Goal: Information Seeking & Learning: Learn about a topic

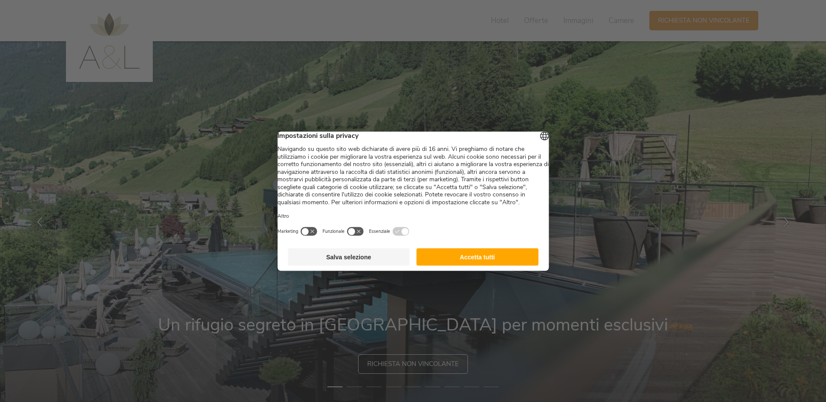
click at [508, 265] on button "Accetta tutti" at bounding box center [478, 256] width 122 height 17
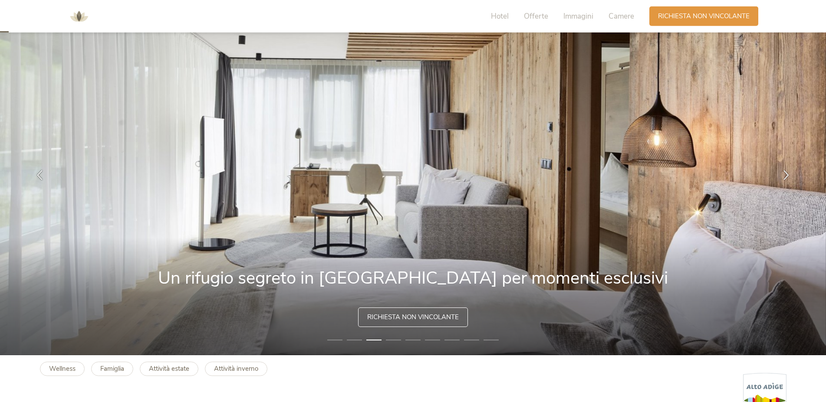
scroll to position [27, 0]
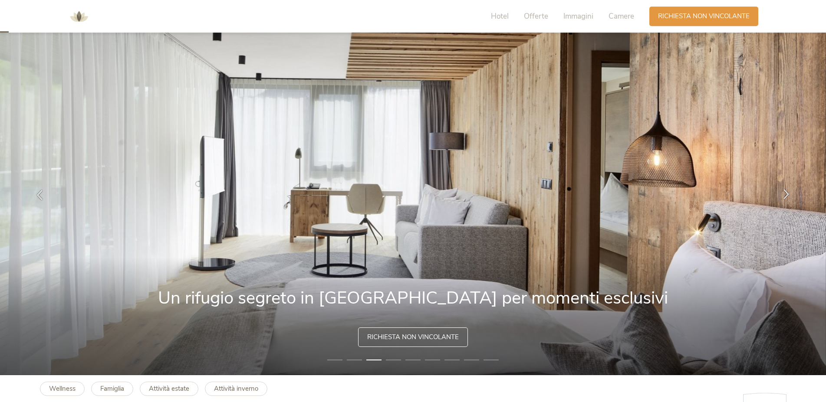
click at [785, 193] on icon at bounding box center [786, 194] width 10 height 10
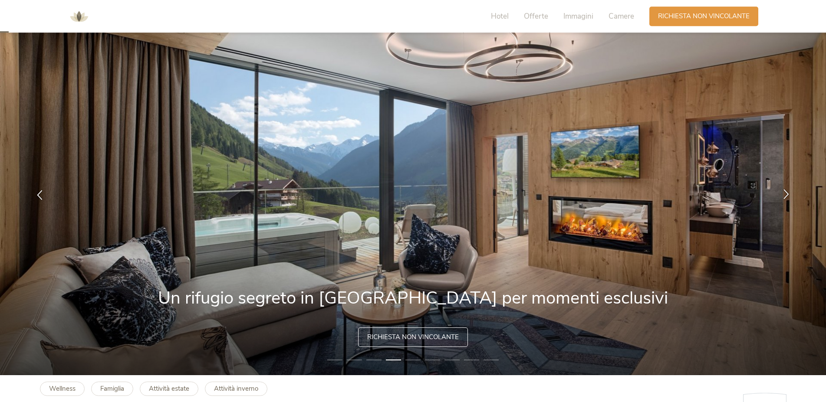
click at [785, 193] on icon at bounding box center [786, 194] width 10 height 10
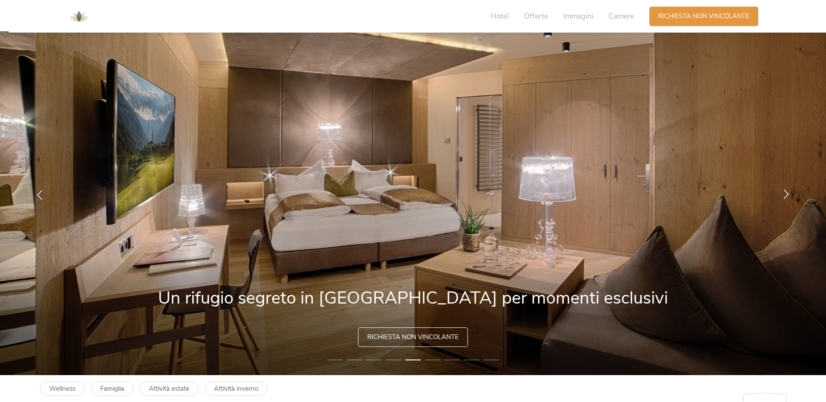
click at [785, 193] on icon at bounding box center [786, 194] width 10 height 10
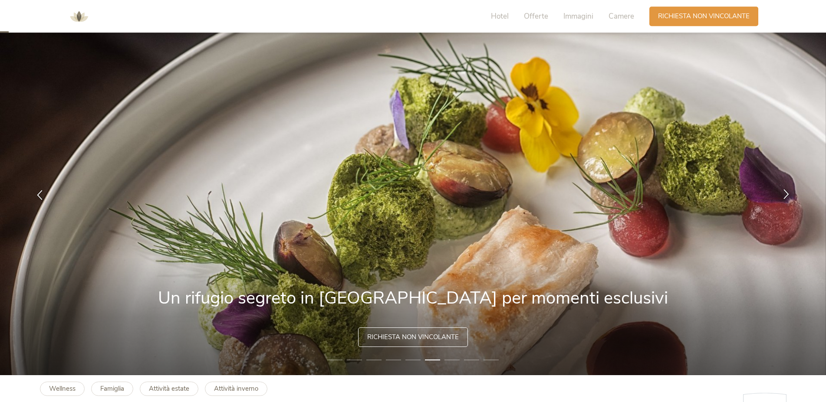
click at [785, 193] on icon at bounding box center [786, 194] width 10 height 10
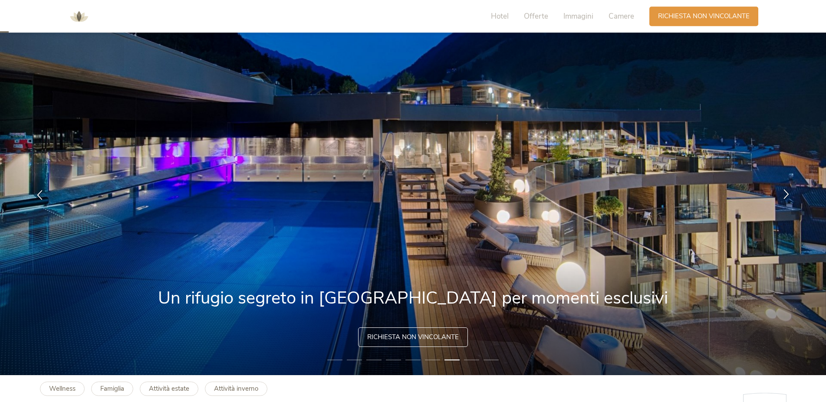
click at [789, 197] on icon at bounding box center [786, 194] width 10 height 10
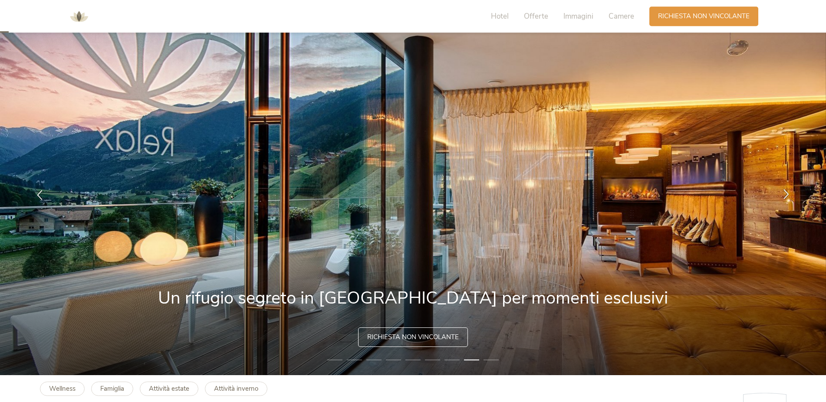
click at [789, 197] on icon at bounding box center [786, 194] width 10 height 10
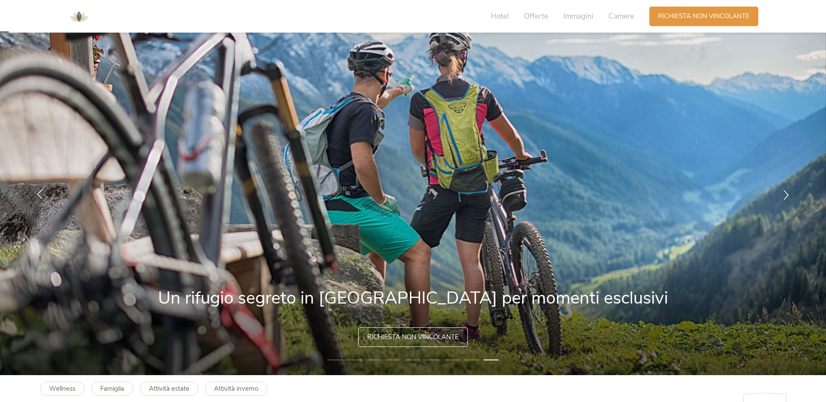
click at [42, 192] on icon at bounding box center [40, 194] width 10 height 10
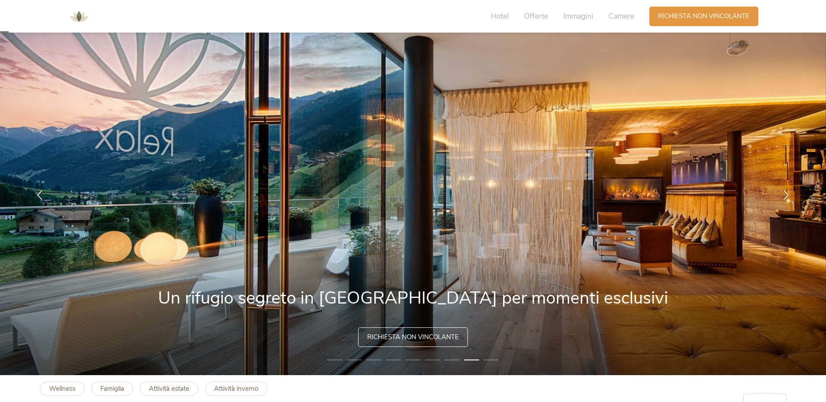
click at [766, 198] on img at bounding box center [413, 194] width 826 height 361
click at [782, 197] on icon at bounding box center [786, 194] width 10 height 10
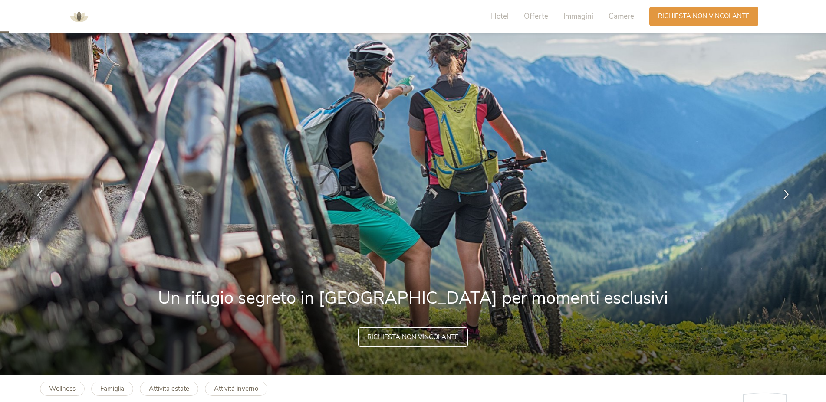
click at [783, 197] on icon at bounding box center [786, 194] width 10 height 10
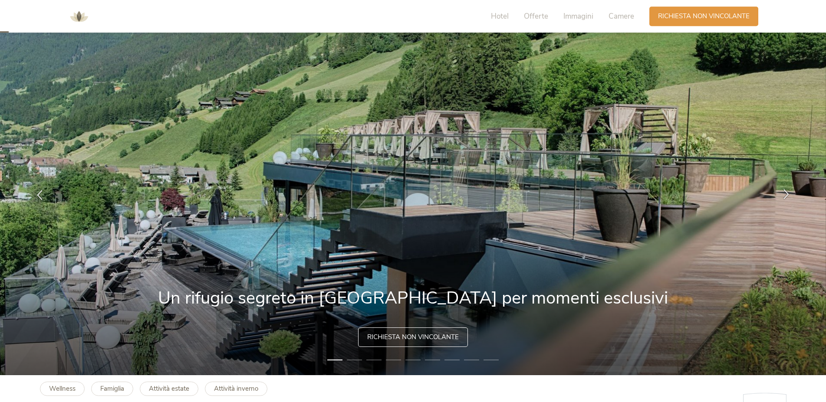
click at [783, 197] on icon at bounding box center [786, 194] width 10 height 10
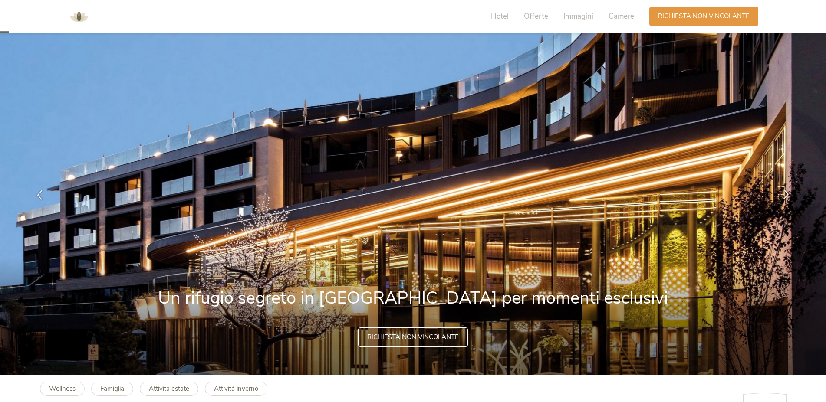
click at [783, 197] on icon at bounding box center [786, 194] width 10 height 10
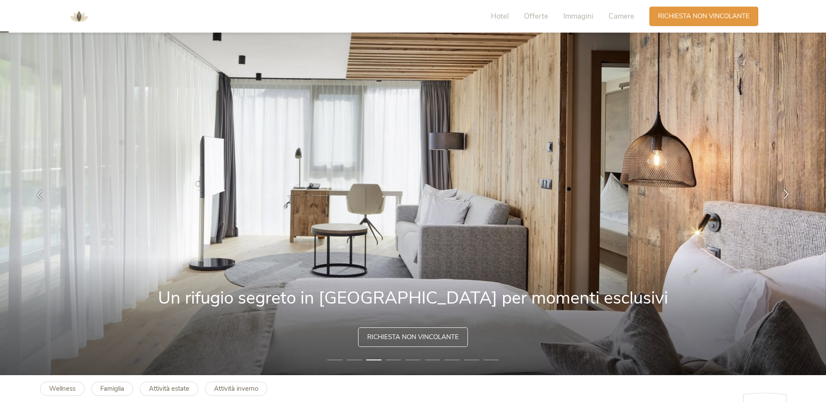
click at [783, 197] on icon at bounding box center [786, 194] width 10 height 10
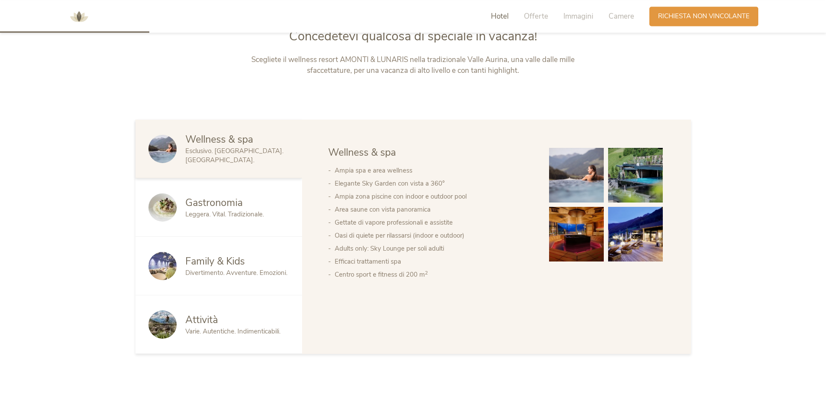
scroll to position [476, 0]
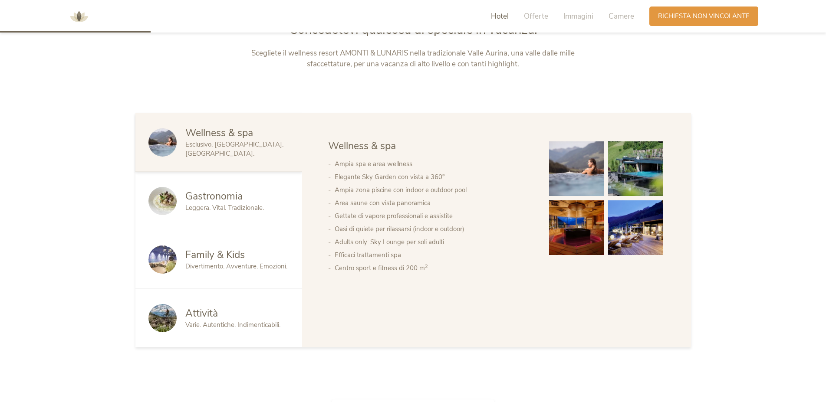
click at [385, 165] on li "Ampia spa e area wellness" at bounding box center [433, 164] width 197 height 13
click at [576, 218] on img at bounding box center [576, 228] width 55 height 55
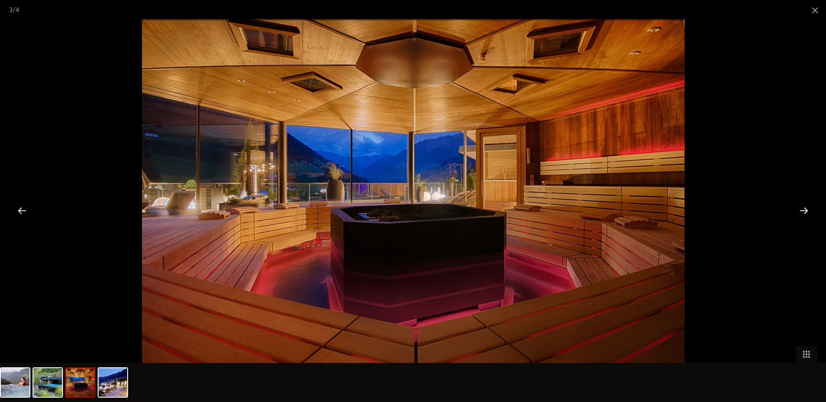
click at [805, 206] on div at bounding box center [803, 210] width 27 height 27
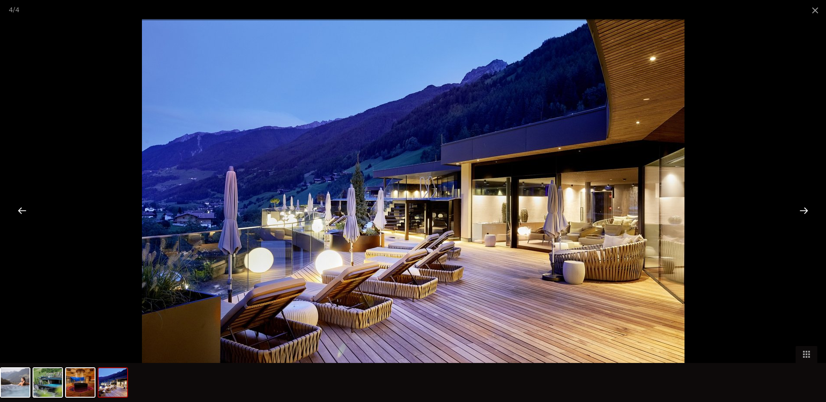
click at [805, 206] on div at bounding box center [803, 210] width 27 height 27
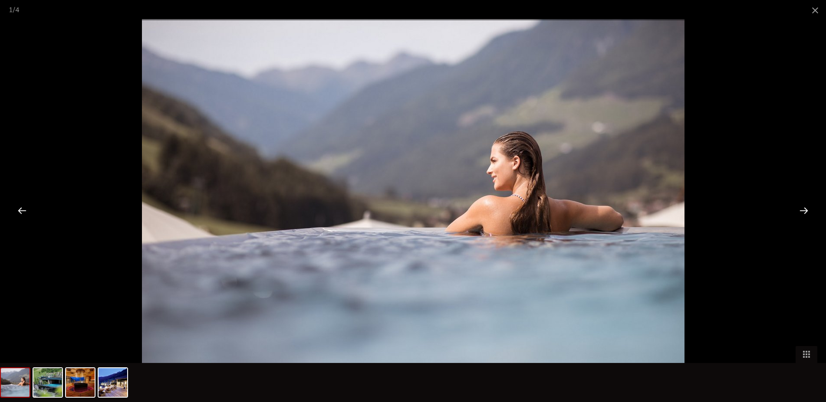
click at [805, 206] on div at bounding box center [803, 210] width 27 height 27
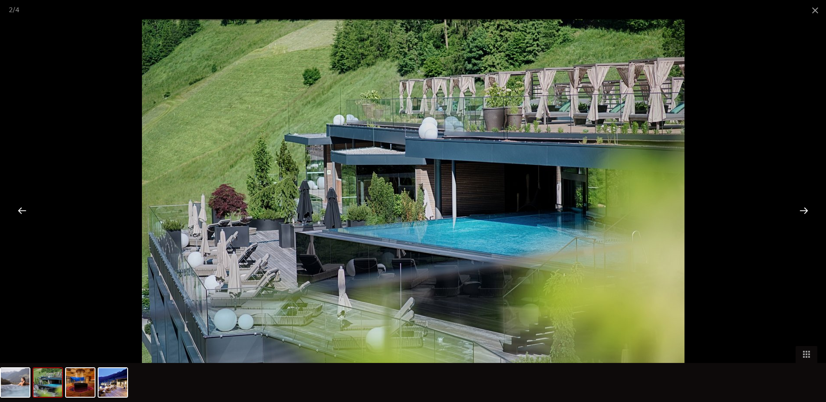
click at [805, 206] on div at bounding box center [803, 210] width 27 height 27
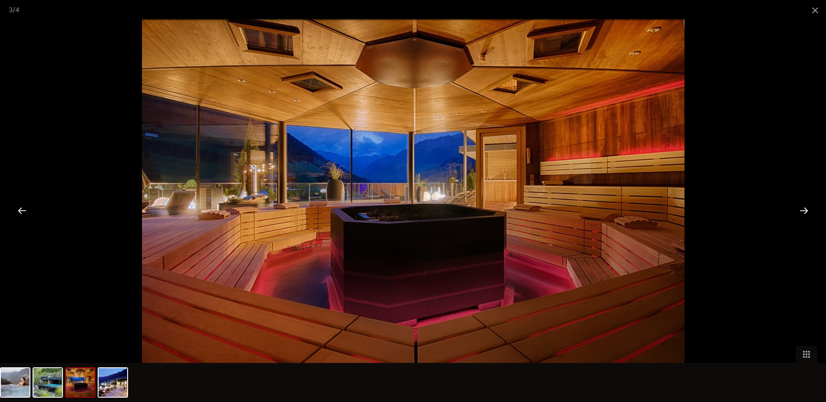
click at [805, 206] on div at bounding box center [803, 210] width 27 height 27
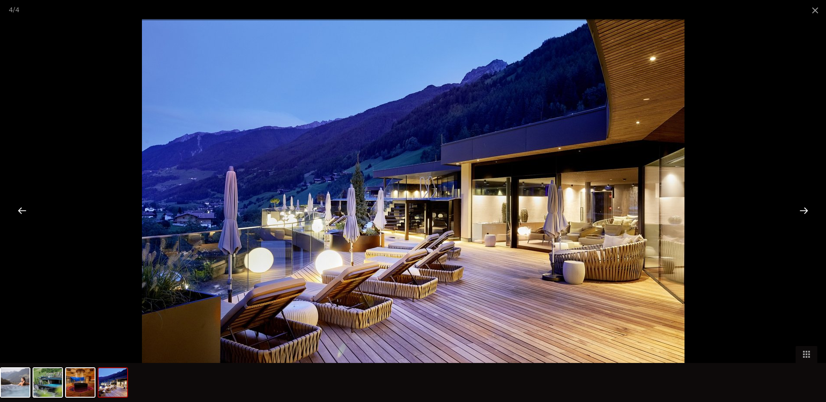
click at [805, 206] on div at bounding box center [803, 210] width 27 height 27
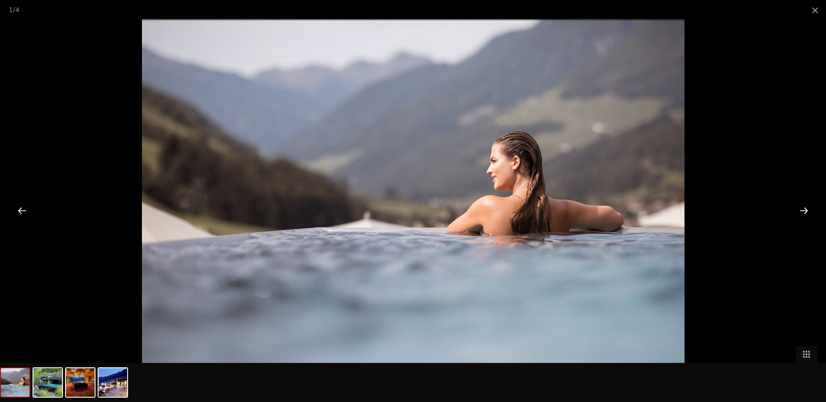
click at [805, 206] on div at bounding box center [803, 210] width 27 height 27
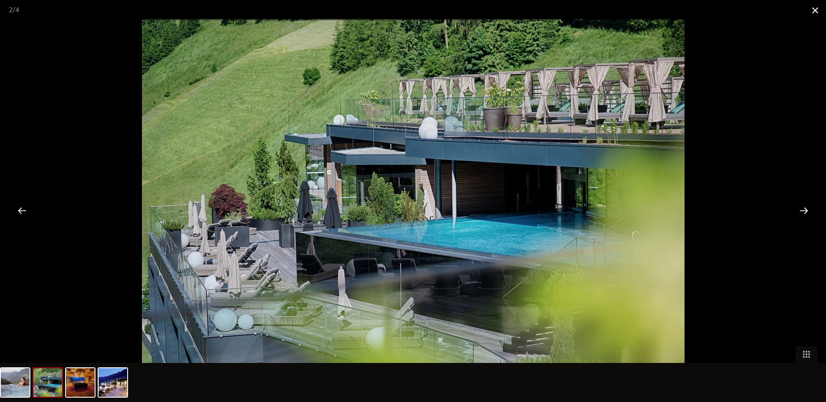
click at [816, 13] on span at bounding box center [815, 10] width 22 height 20
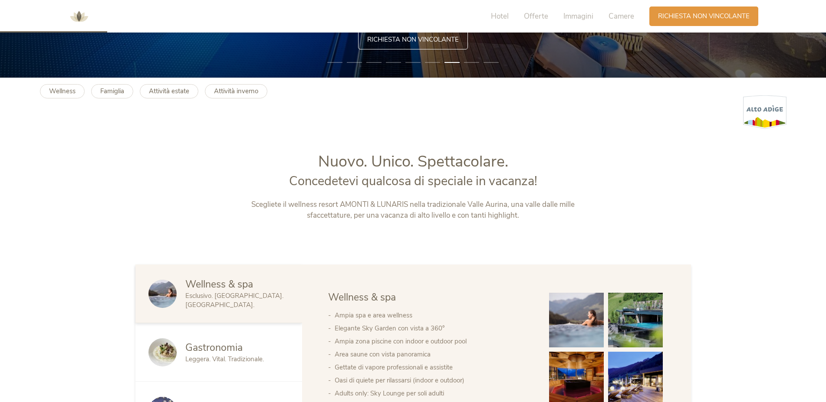
scroll to position [487, 0]
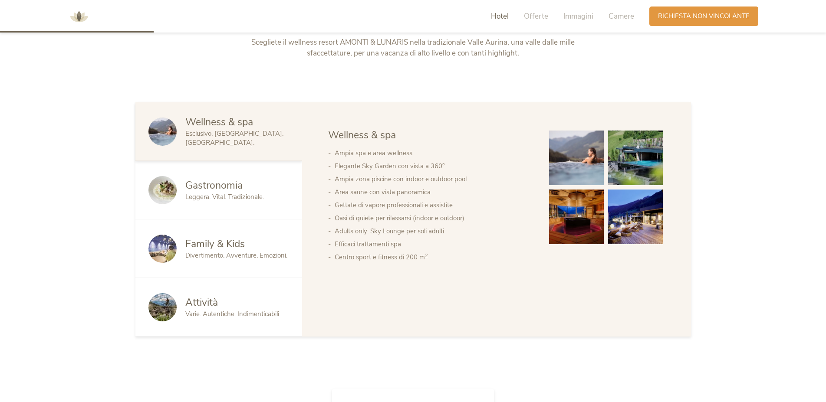
click at [187, 179] on span "Gastronomia" at bounding box center [213, 185] width 57 height 13
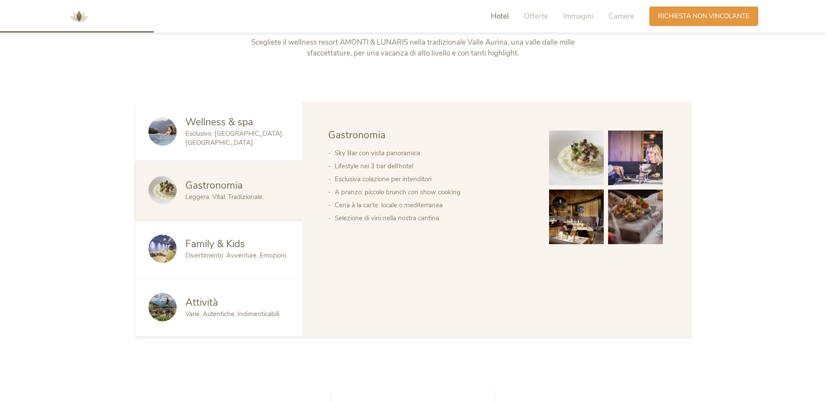
click at [212, 241] on span "Family & Kids" at bounding box center [214, 243] width 59 height 13
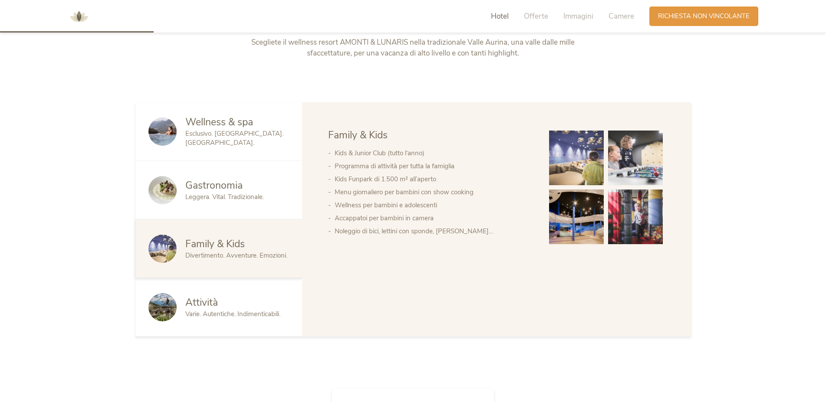
click at [569, 169] on img at bounding box center [576, 158] width 55 height 55
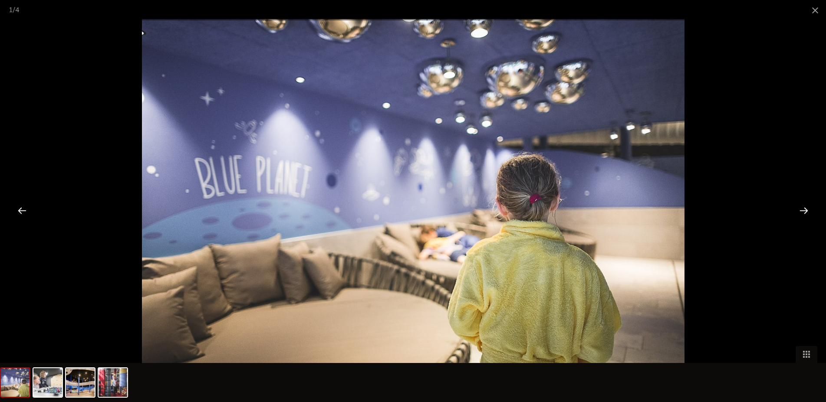
click at [805, 214] on div at bounding box center [803, 210] width 27 height 27
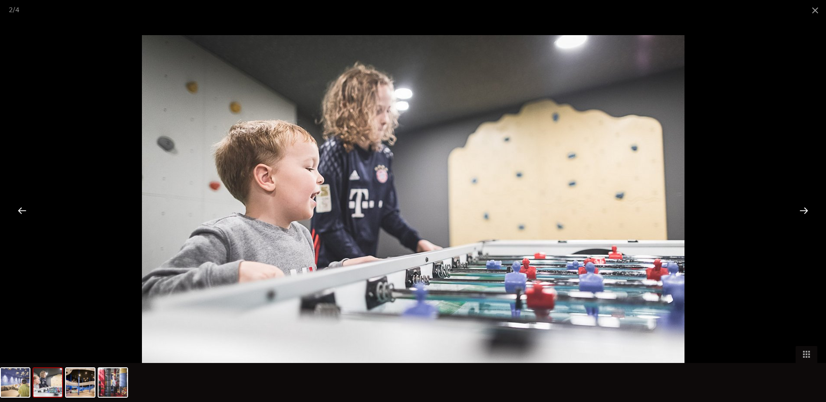
click at [805, 214] on div at bounding box center [803, 210] width 27 height 27
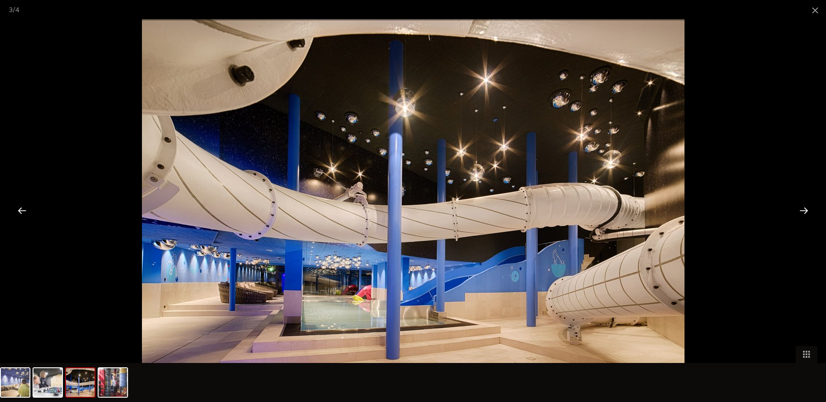
click at [804, 214] on div at bounding box center [803, 210] width 27 height 27
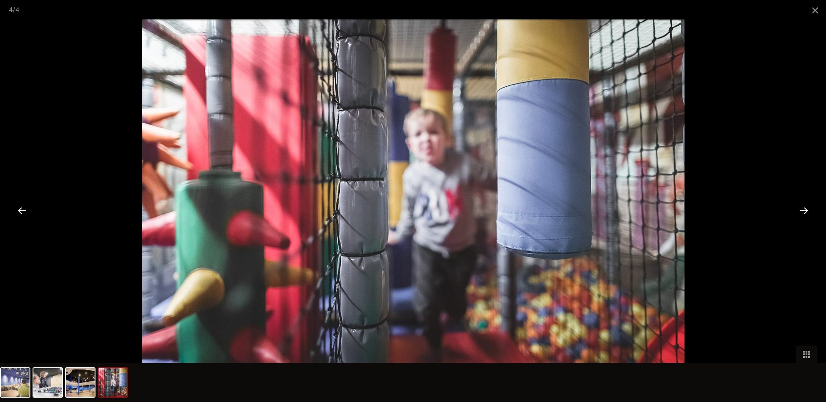
click at [804, 214] on div at bounding box center [803, 210] width 27 height 27
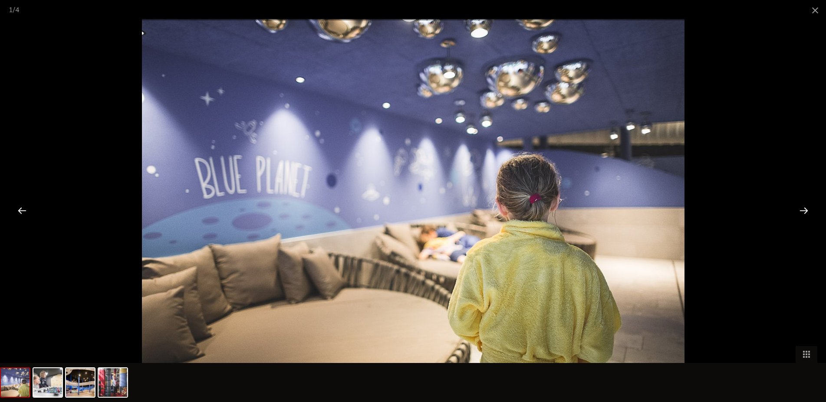
click at [804, 214] on div at bounding box center [803, 210] width 27 height 27
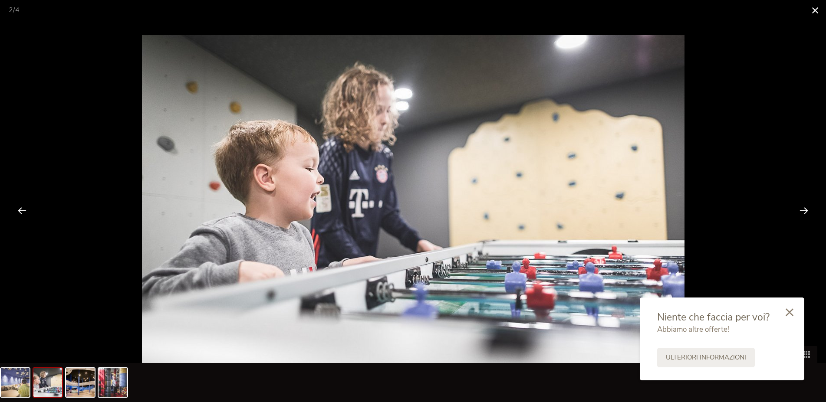
click at [815, 9] on span at bounding box center [815, 10] width 22 height 20
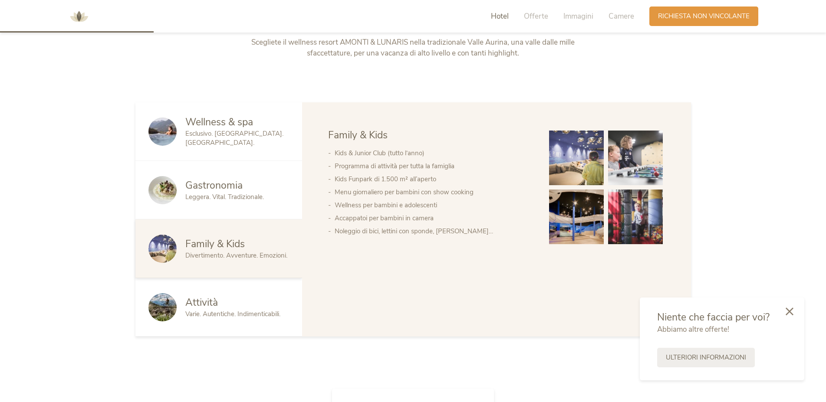
click at [789, 309] on icon at bounding box center [790, 312] width 8 height 8
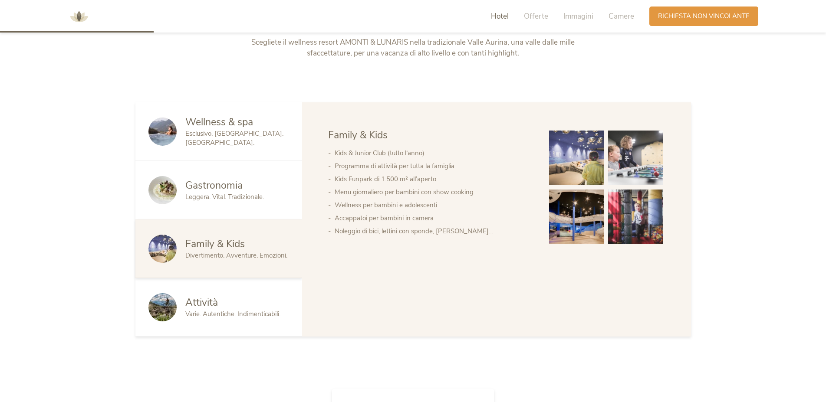
click at [192, 304] on span "Attività" at bounding box center [201, 302] width 33 height 13
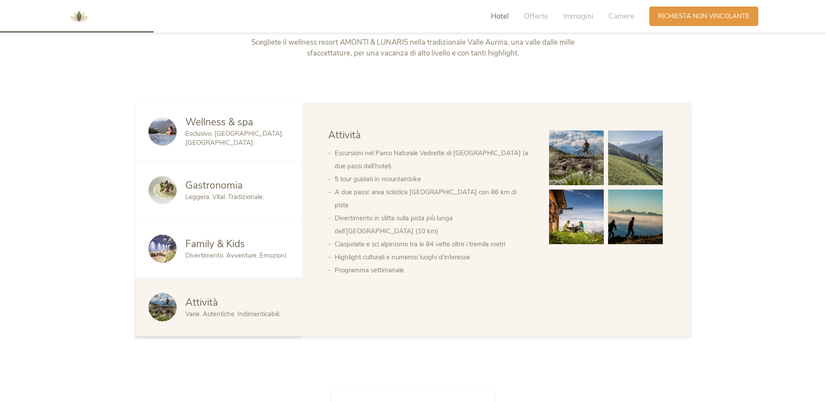
click at [231, 244] on span "Family & Kids" at bounding box center [214, 243] width 59 height 13
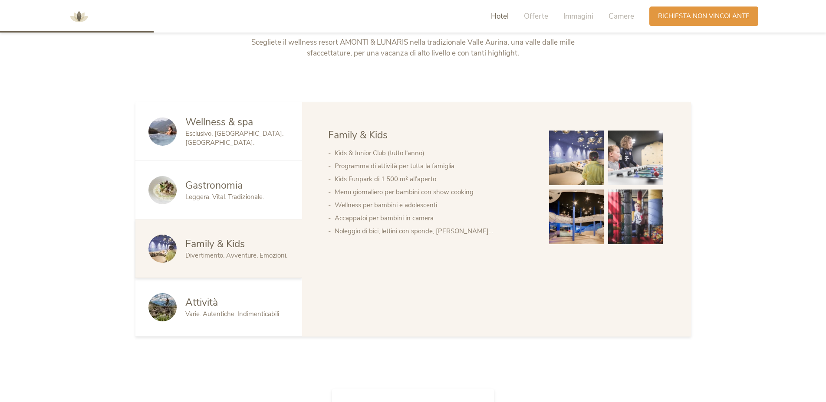
click at [224, 201] on span "Leggera. Vital. Tradizionale." at bounding box center [224, 197] width 79 height 9
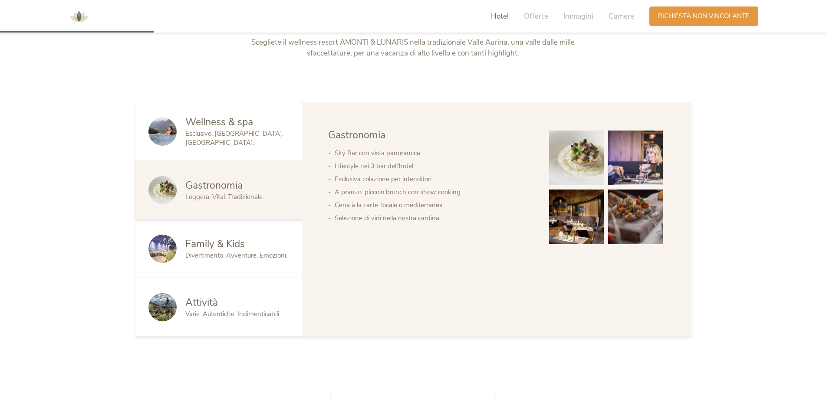
click at [601, 168] on img at bounding box center [576, 158] width 55 height 55
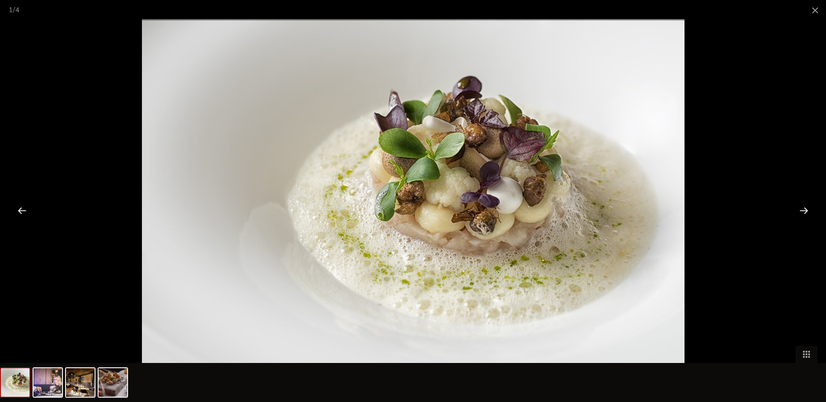
click at [804, 219] on div at bounding box center [803, 210] width 27 height 27
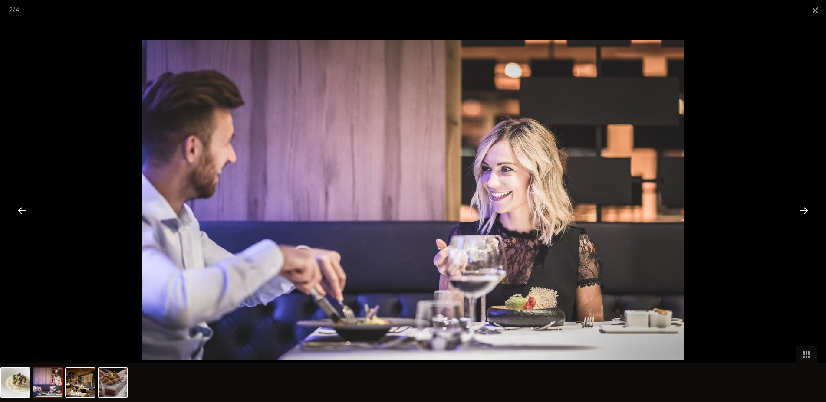
click at [804, 219] on div at bounding box center [803, 210] width 27 height 27
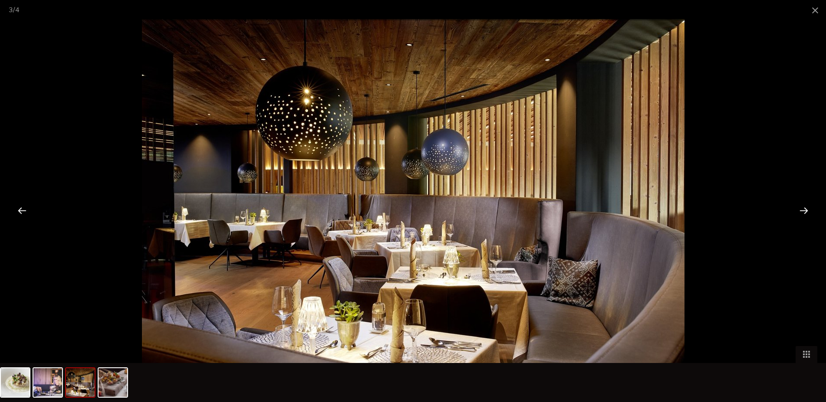
click at [804, 219] on div at bounding box center [803, 210] width 27 height 27
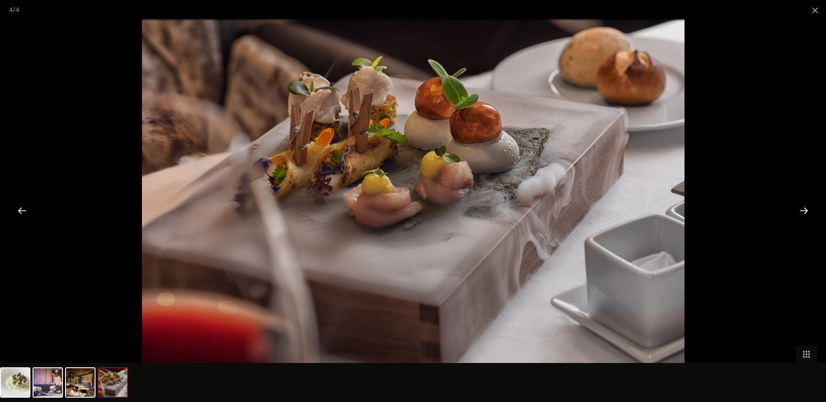
click at [804, 219] on div at bounding box center [803, 210] width 27 height 27
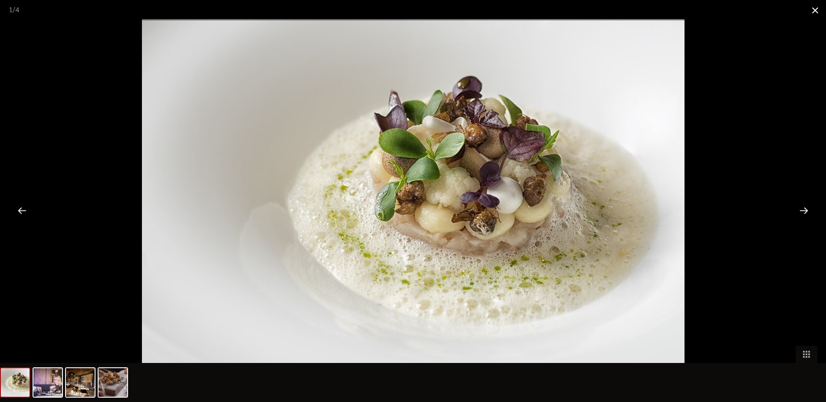
click at [817, 15] on span at bounding box center [815, 10] width 22 height 20
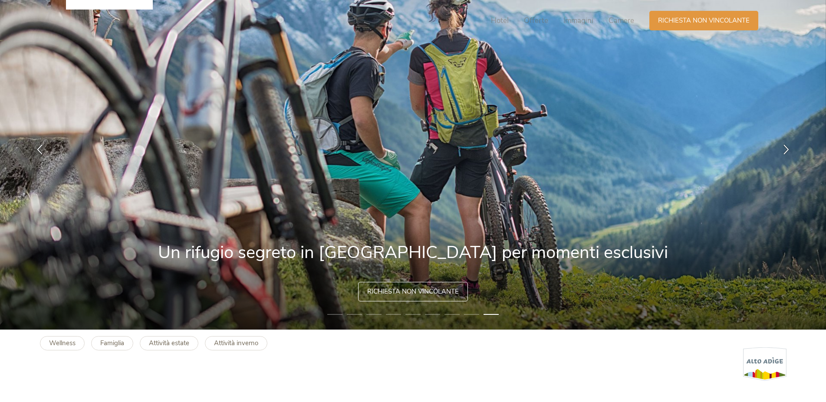
scroll to position [0, 0]
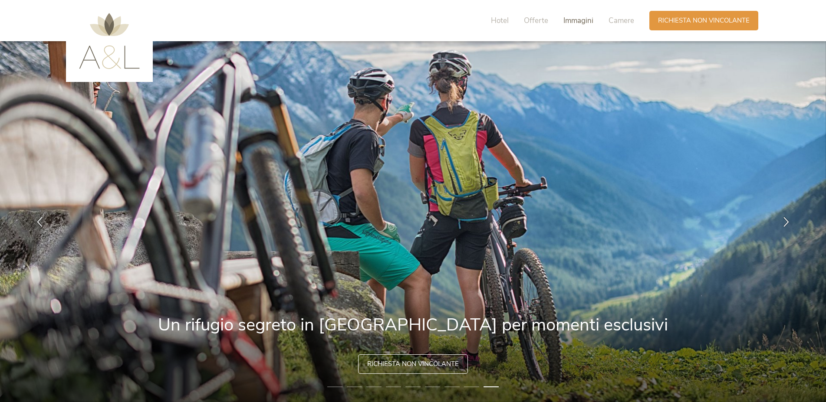
click at [575, 22] on span "Immagini" at bounding box center [578, 21] width 30 height 10
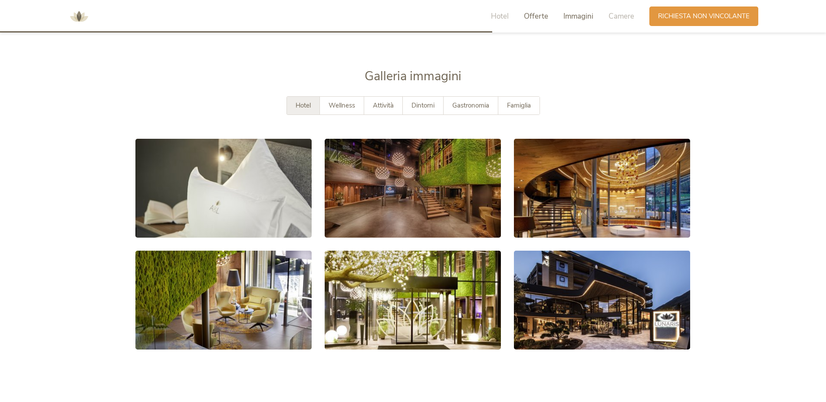
scroll to position [1594, 0]
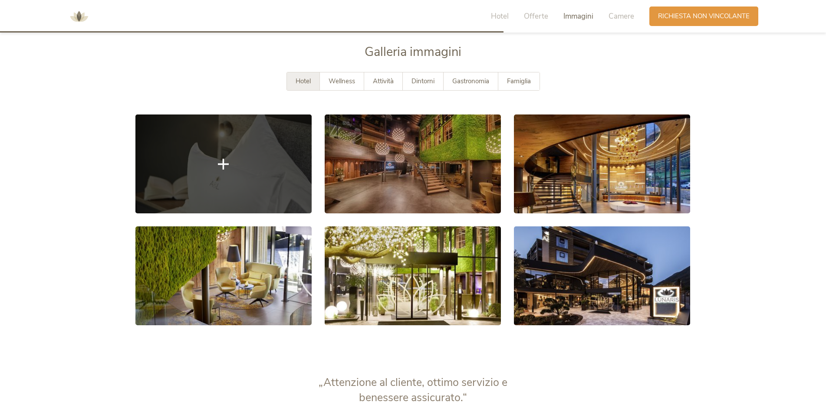
click at [224, 164] on icon at bounding box center [223, 163] width 11 height 11
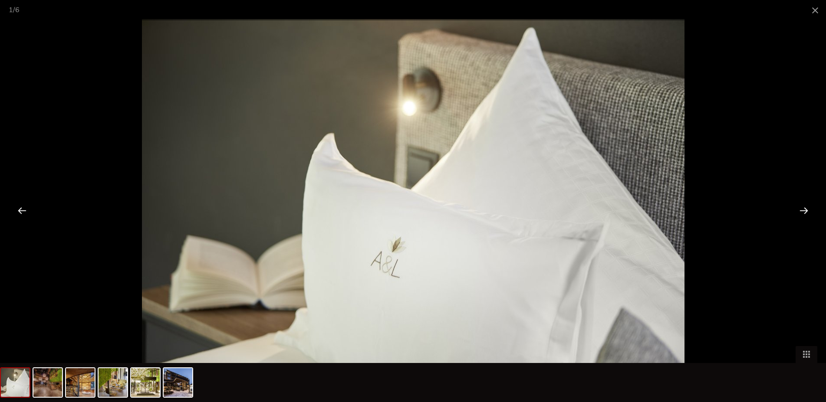
click at [805, 211] on div at bounding box center [803, 210] width 27 height 27
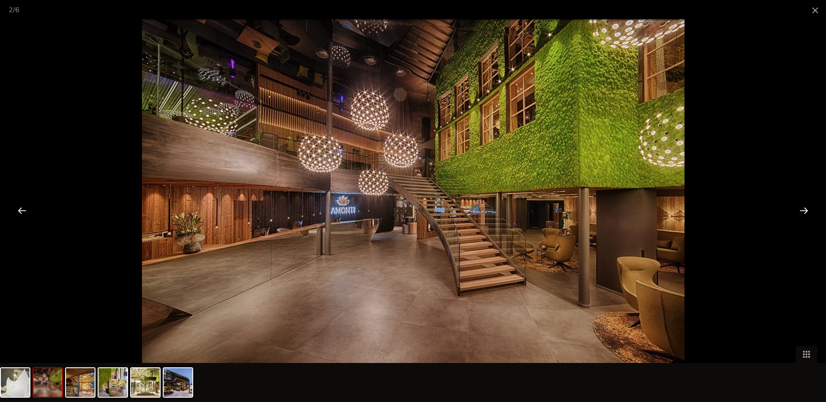
click at [805, 211] on div at bounding box center [803, 210] width 27 height 27
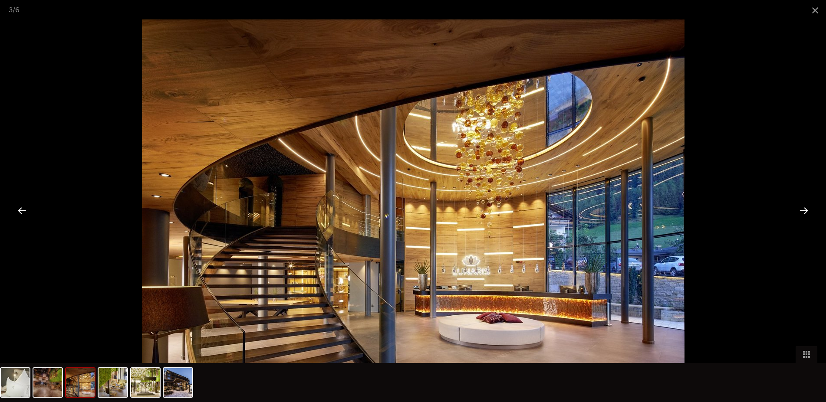
click at [805, 211] on div at bounding box center [803, 210] width 27 height 27
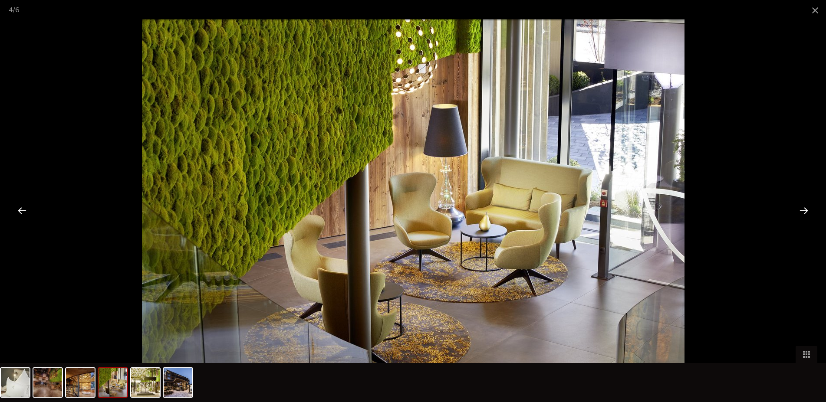
click at [805, 211] on div at bounding box center [803, 210] width 27 height 27
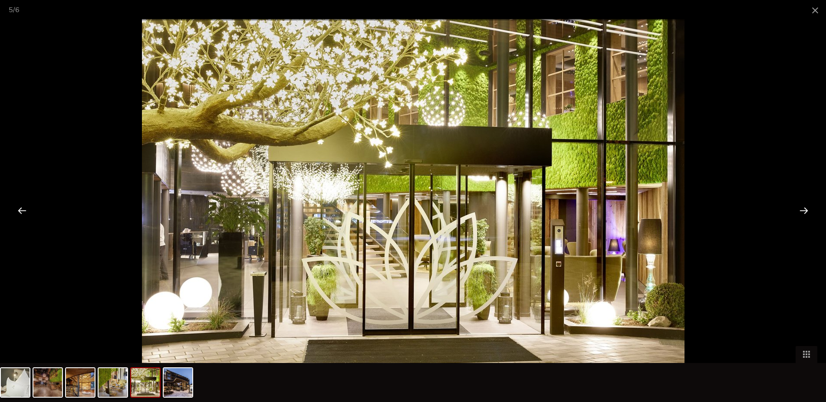
click at [805, 211] on div at bounding box center [803, 210] width 27 height 27
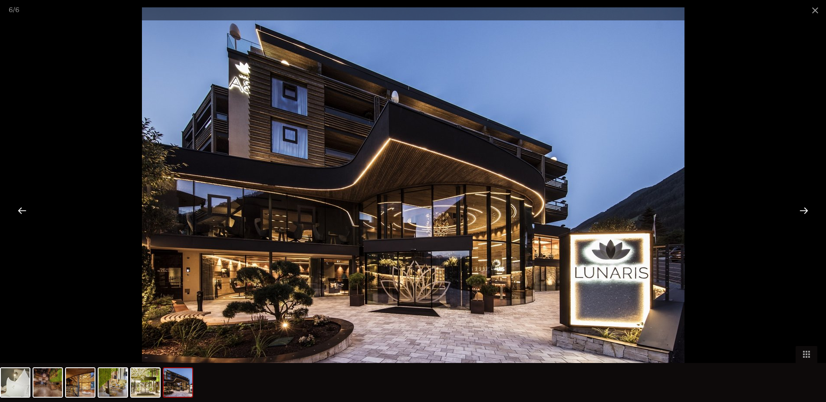
click at [805, 211] on div at bounding box center [803, 210] width 27 height 27
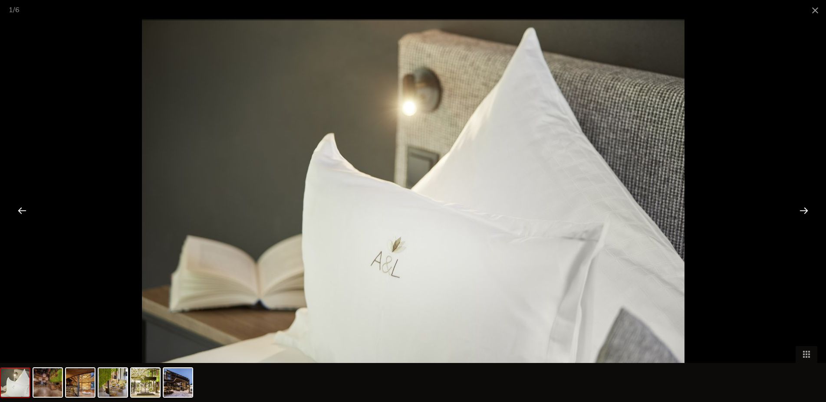
click at [805, 211] on div at bounding box center [803, 210] width 27 height 27
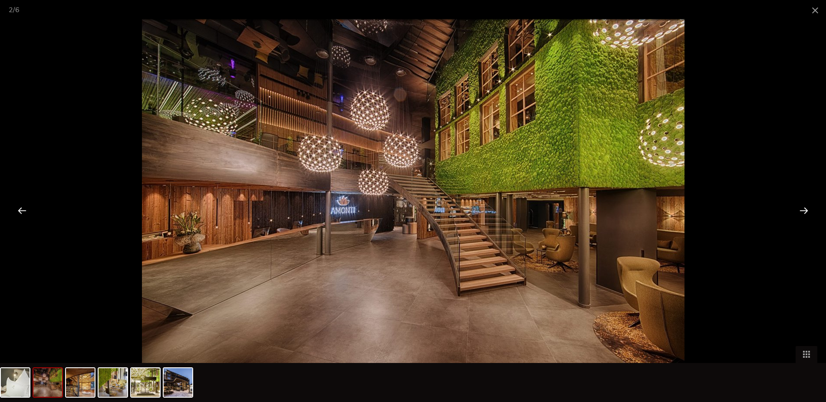
click at [805, 211] on div at bounding box center [803, 210] width 27 height 27
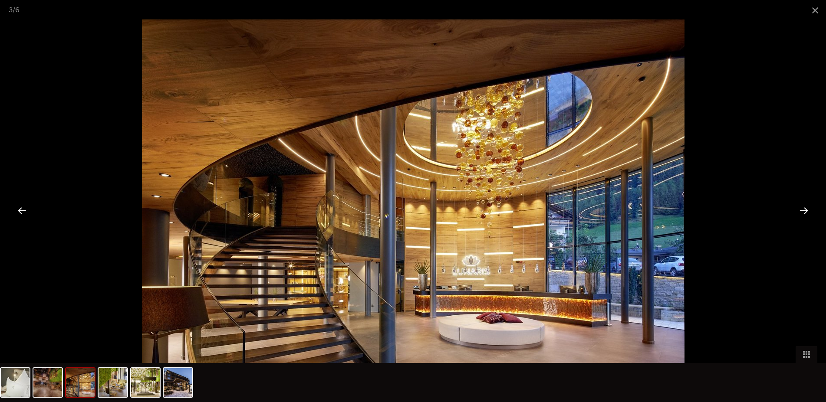
click at [805, 211] on div at bounding box center [803, 210] width 27 height 27
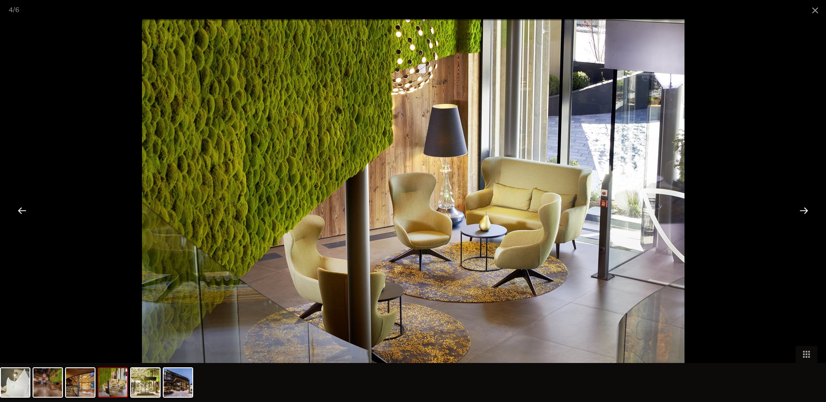
click at [805, 211] on div at bounding box center [803, 210] width 27 height 27
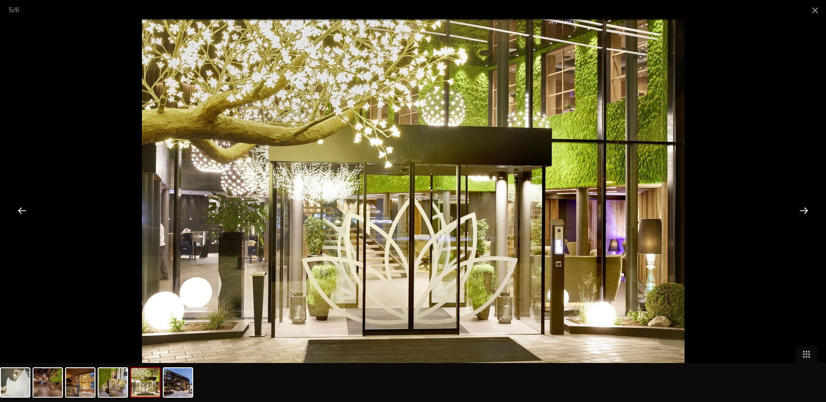
click at [805, 211] on div at bounding box center [803, 210] width 27 height 27
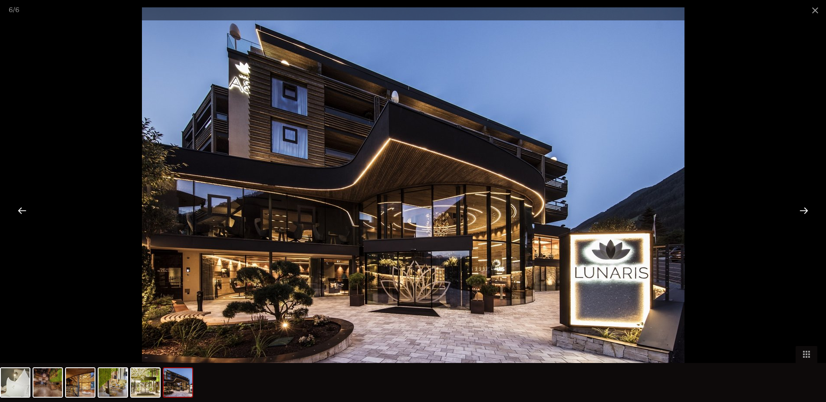
click at [805, 211] on div at bounding box center [803, 210] width 27 height 27
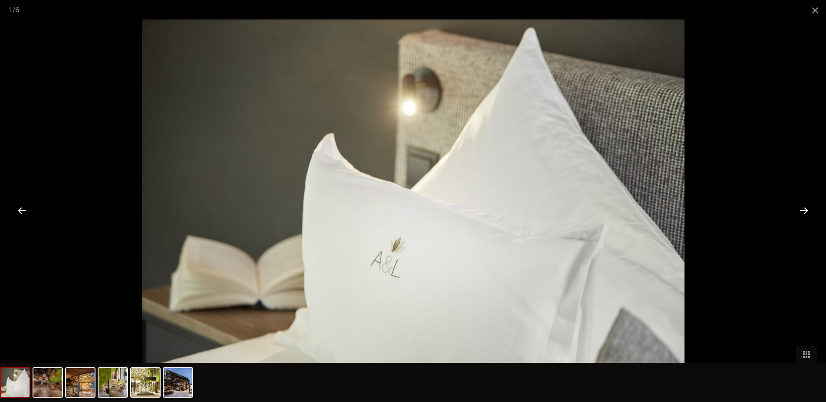
click at [805, 211] on div at bounding box center [803, 210] width 27 height 27
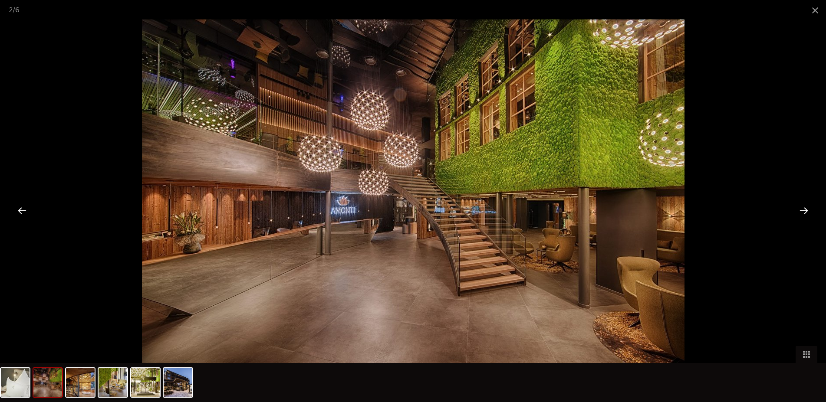
click at [805, 211] on div at bounding box center [803, 210] width 27 height 27
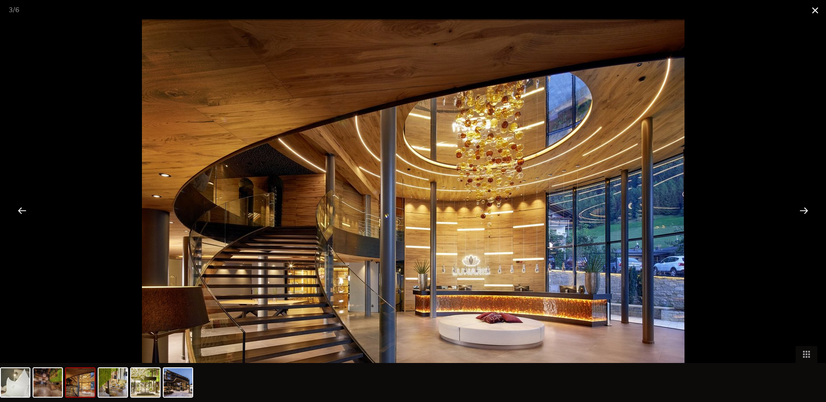
click at [811, 9] on span at bounding box center [815, 10] width 22 height 20
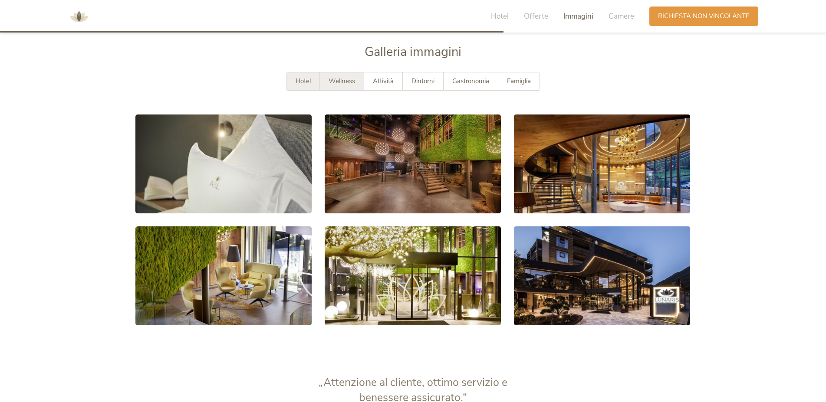
click at [331, 84] on span "Wellness" at bounding box center [342, 81] width 26 height 9
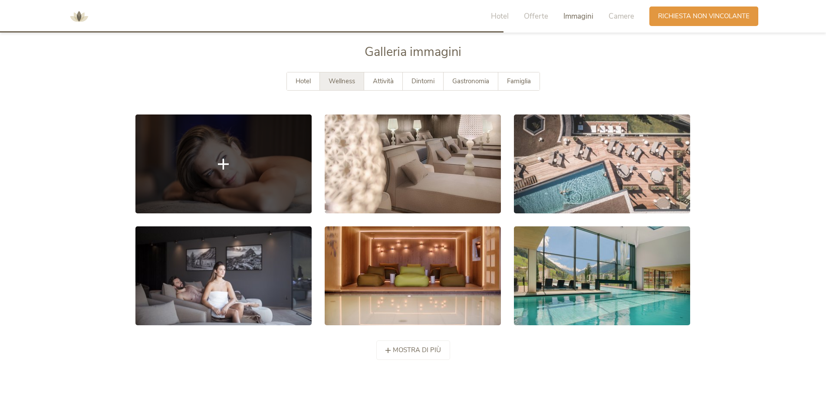
click at [279, 161] on link at bounding box center [223, 164] width 176 height 99
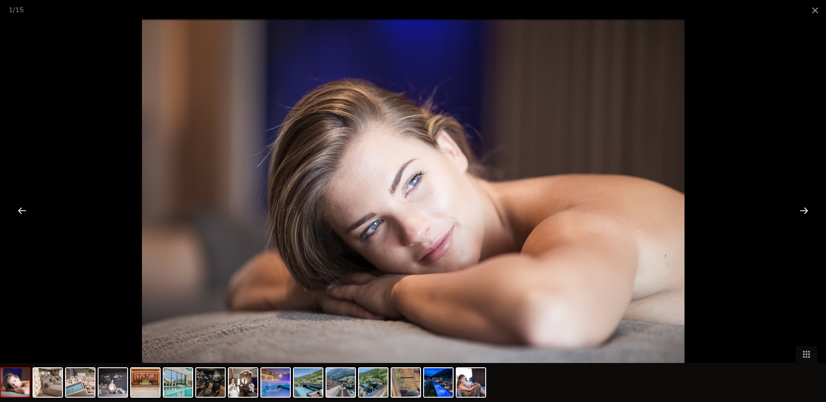
click at [793, 203] on div at bounding box center [803, 210] width 27 height 27
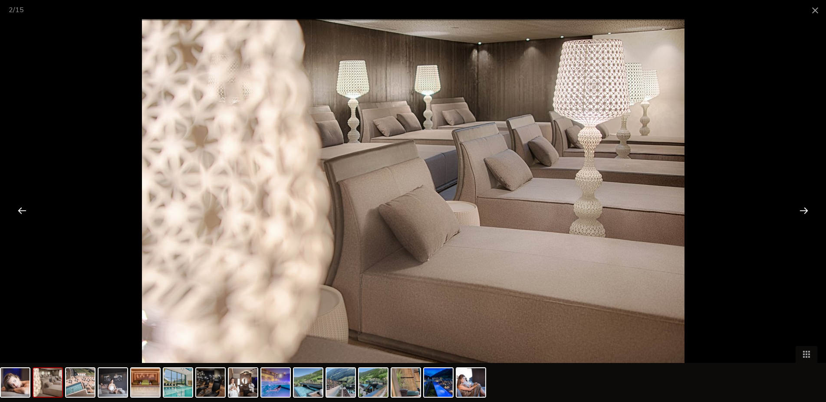
click at [794, 203] on div at bounding box center [803, 210] width 27 height 27
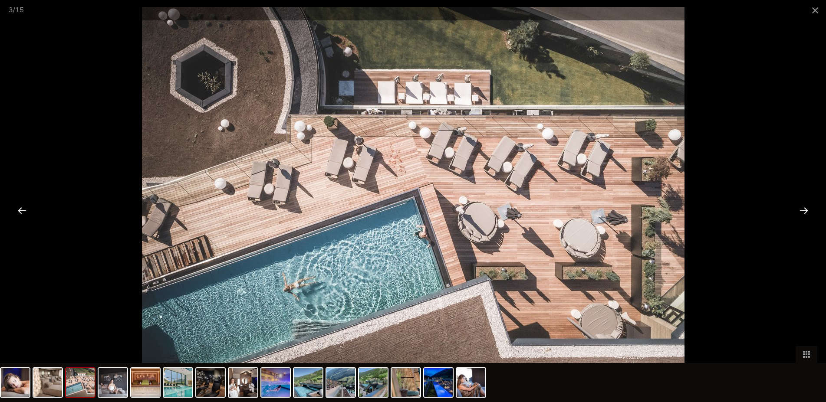
click at [795, 203] on div at bounding box center [803, 210] width 27 height 27
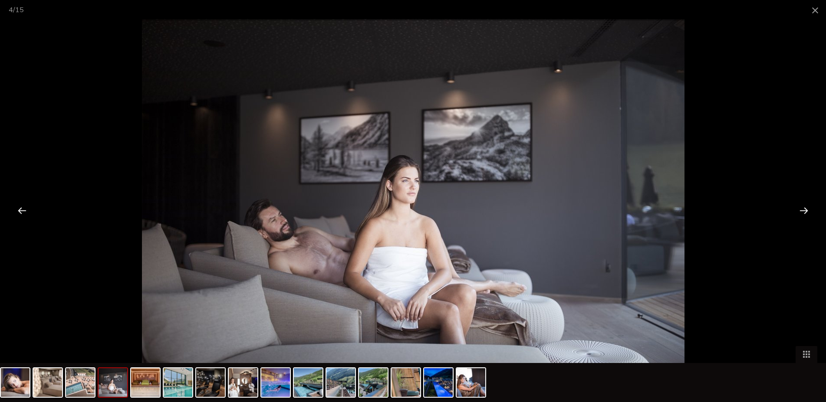
click at [795, 203] on div at bounding box center [803, 210] width 27 height 27
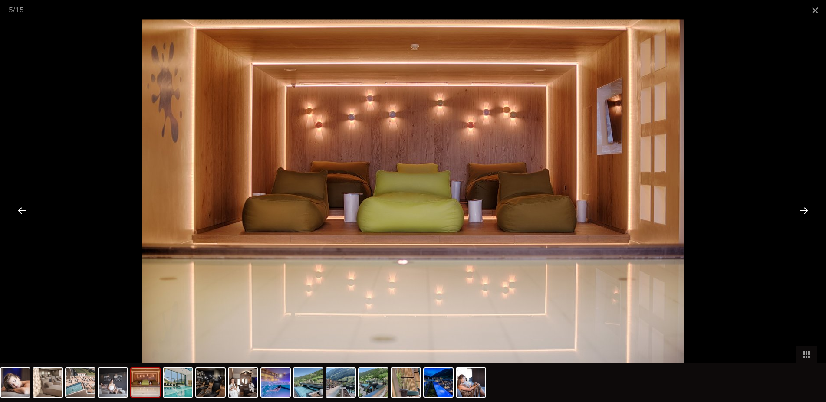
click at [795, 203] on div at bounding box center [803, 210] width 27 height 27
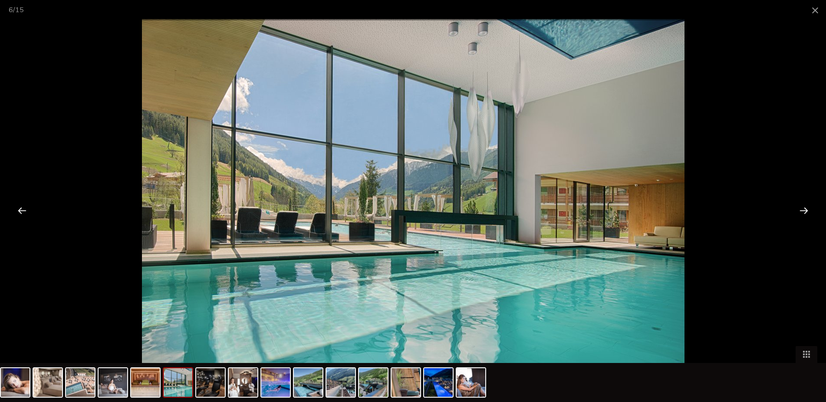
click at [795, 203] on div at bounding box center [803, 210] width 27 height 27
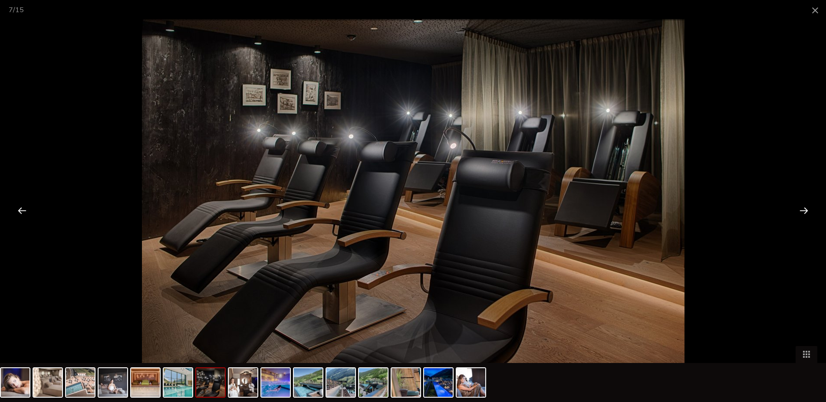
click at [795, 203] on div at bounding box center [803, 210] width 27 height 27
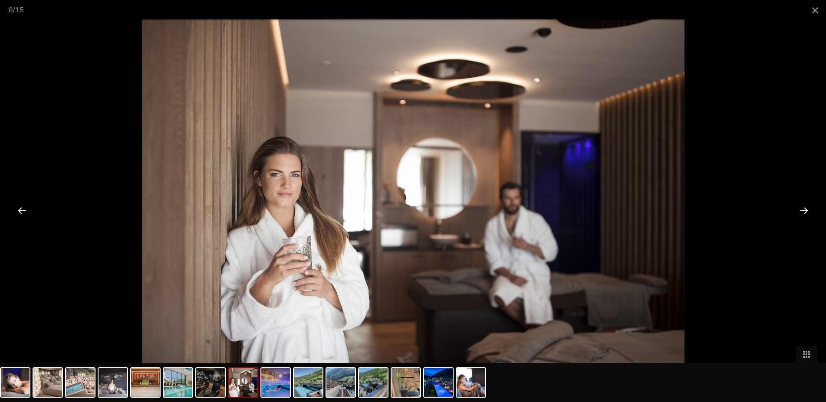
click at [795, 203] on div at bounding box center [803, 210] width 27 height 27
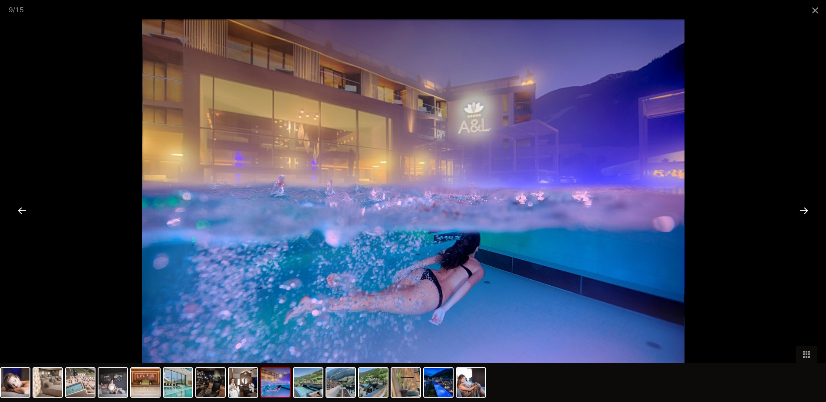
click at [795, 203] on div at bounding box center [803, 210] width 27 height 27
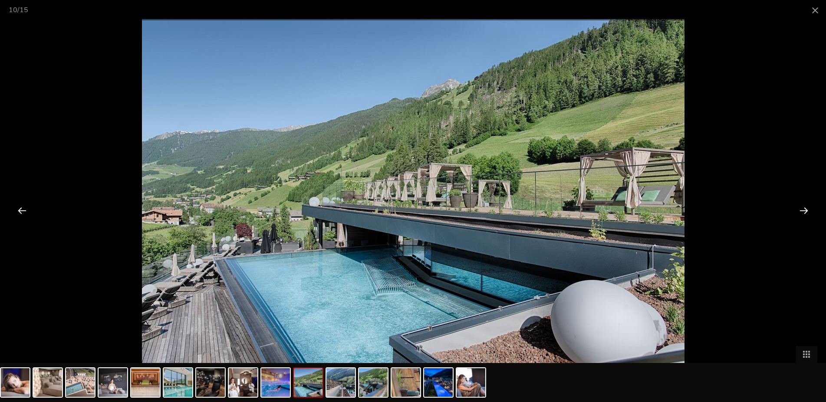
click at [795, 203] on div at bounding box center [803, 210] width 27 height 27
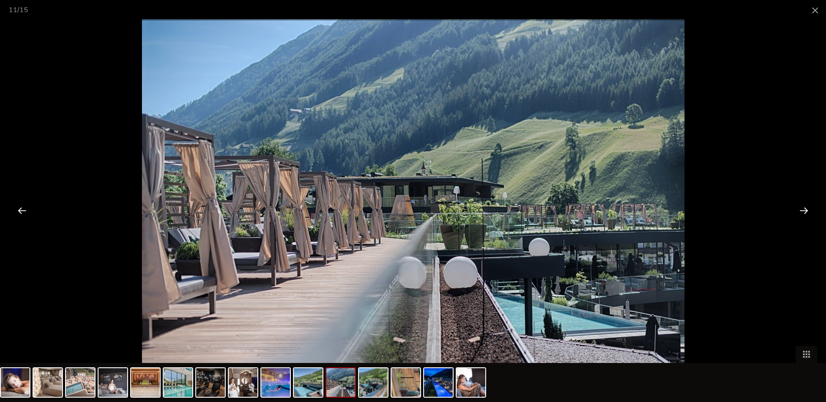
click at [795, 203] on div at bounding box center [803, 210] width 27 height 27
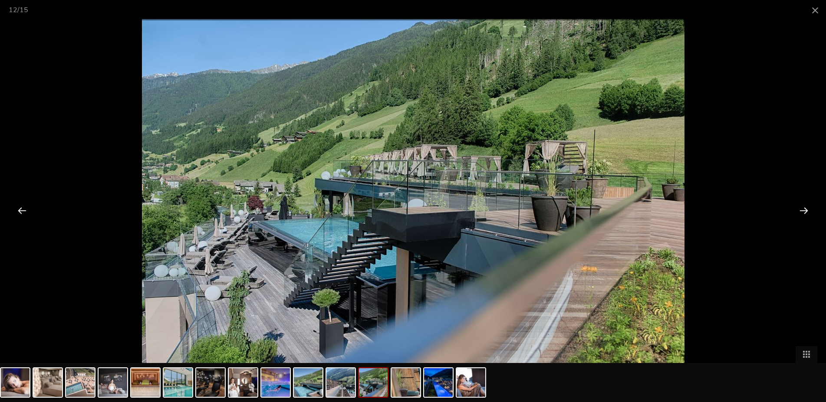
click at [795, 203] on div at bounding box center [803, 210] width 27 height 27
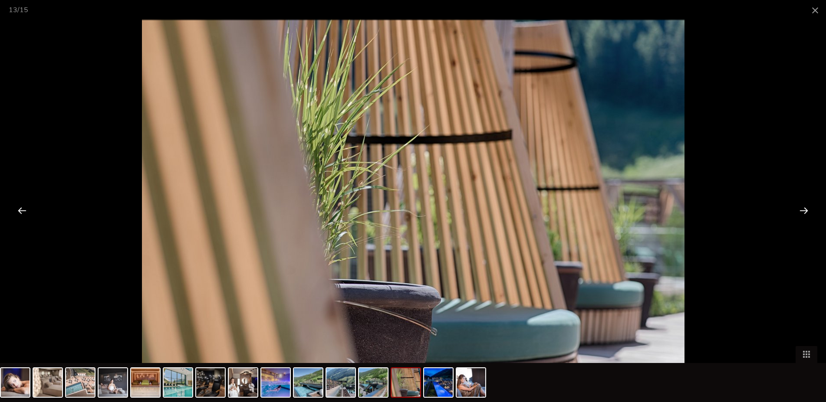
click at [795, 203] on div at bounding box center [803, 210] width 27 height 27
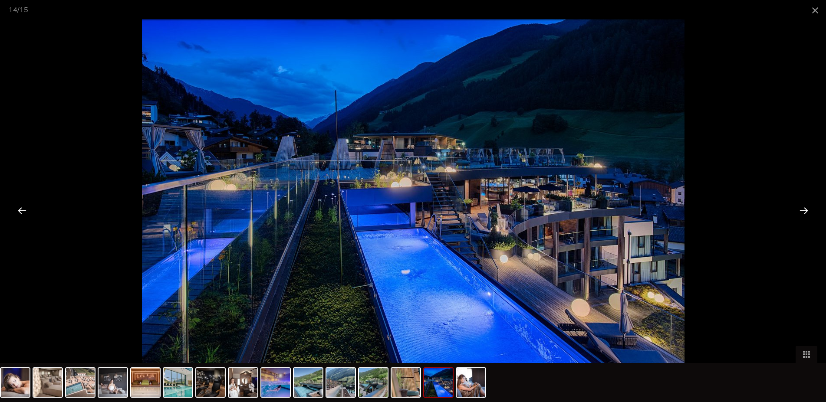
click at [795, 203] on div at bounding box center [803, 210] width 27 height 27
click at [811, 8] on span at bounding box center [815, 10] width 22 height 20
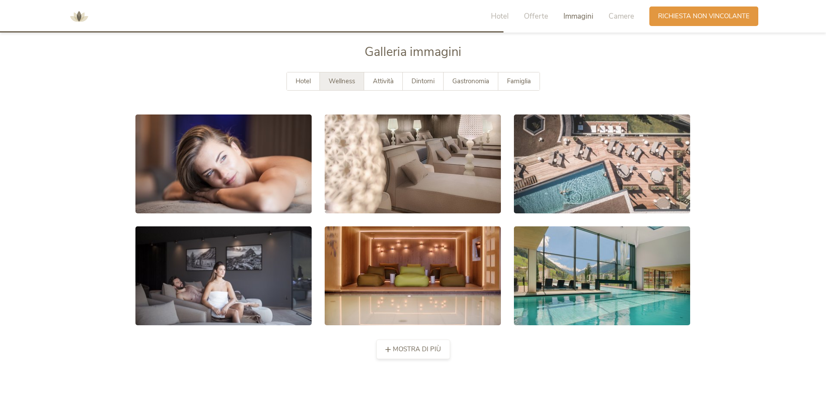
click at [418, 350] on span "mostra di più" at bounding box center [417, 349] width 48 height 9
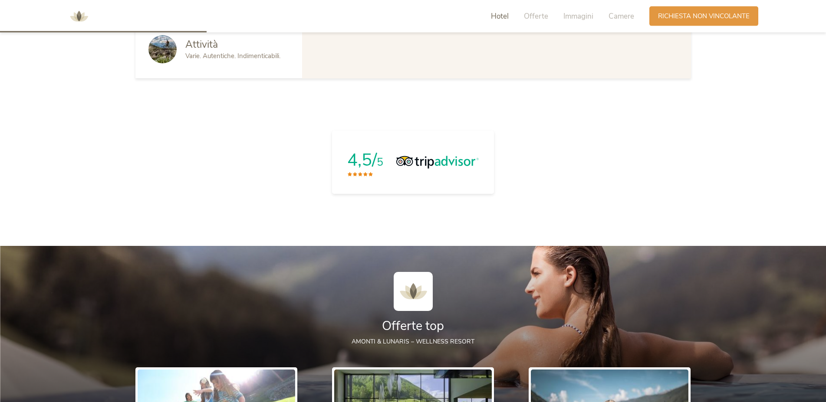
scroll to position [457, 0]
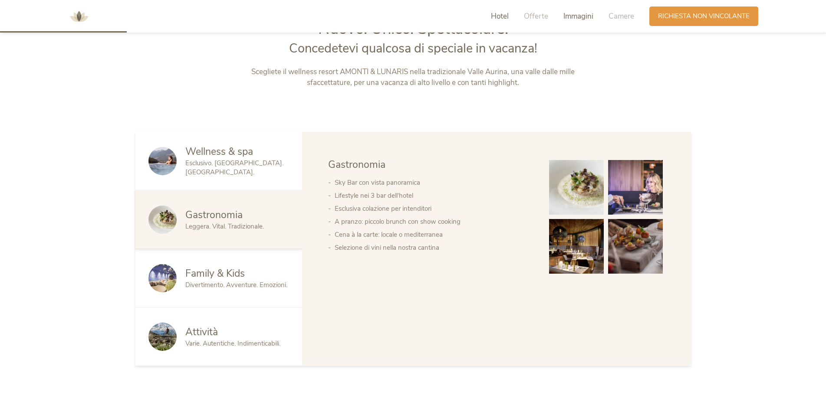
click at [572, 21] on div "Immagini" at bounding box center [578, 16] width 30 height 10
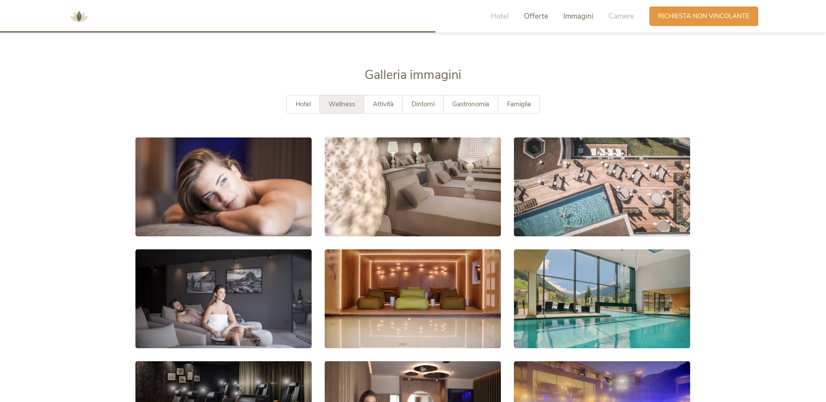
scroll to position [1594, 0]
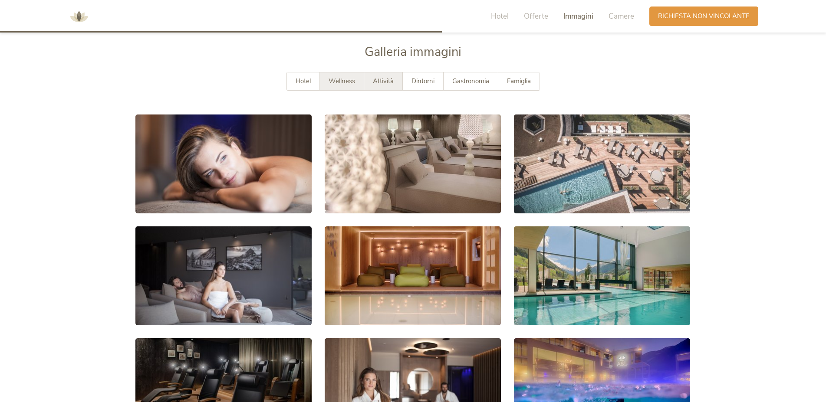
click at [383, 82] on span "Attività" at bounding box center [383, 81] width 21 height 9
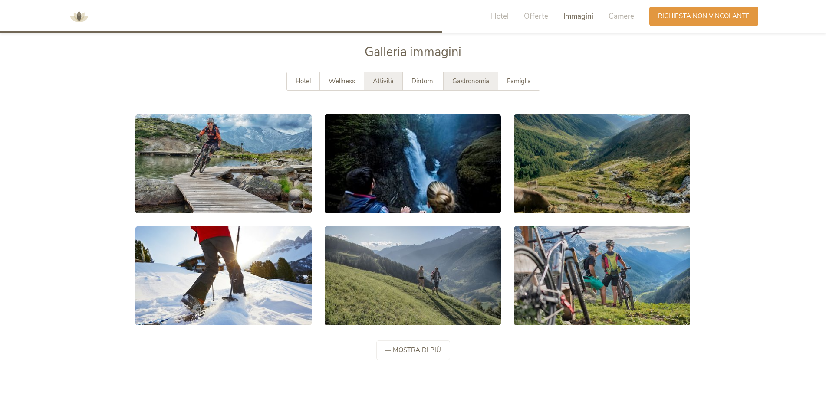
click at [470, 79] on span "Gastronomia" at bounding box center [470, 81] width 37 height 9
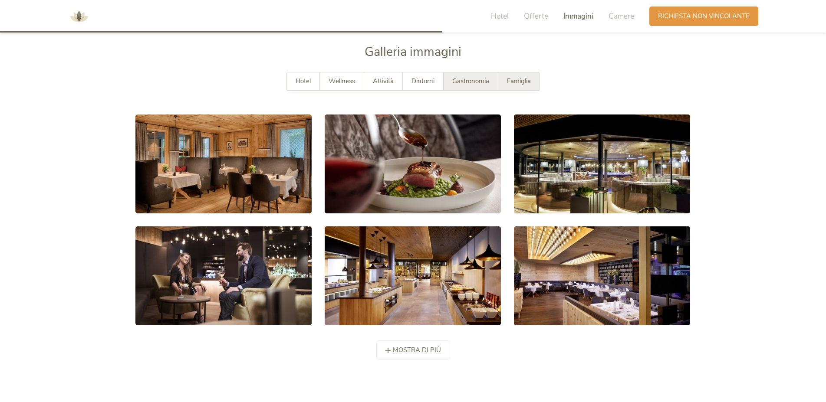
click at [507, 79] on span "Famiglia" at bounding box center [519, 81] width 24 height 9
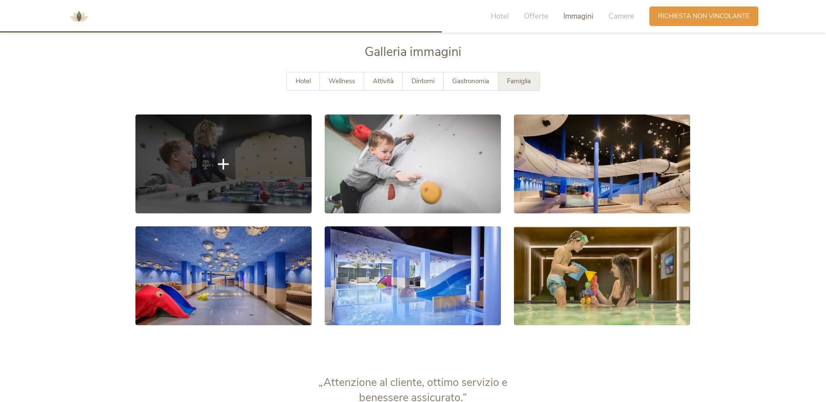
click at [229, 164] on link at bounding box center [223, 164] width 176 height 99
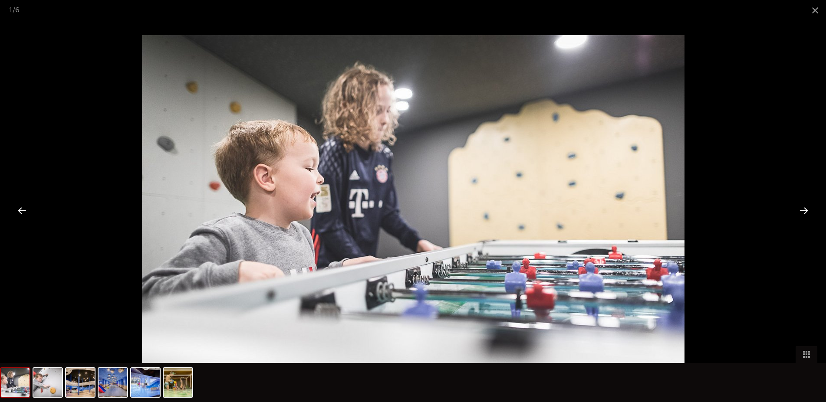
click at [808, 211] on div at bounding box center [803, 210] width 27 height 27
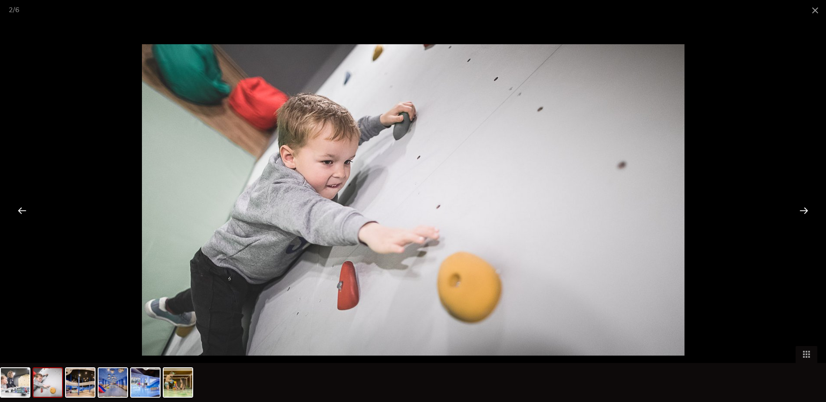
click at [808, 211] on div at bounding box center [803, 210] width 27 height 27
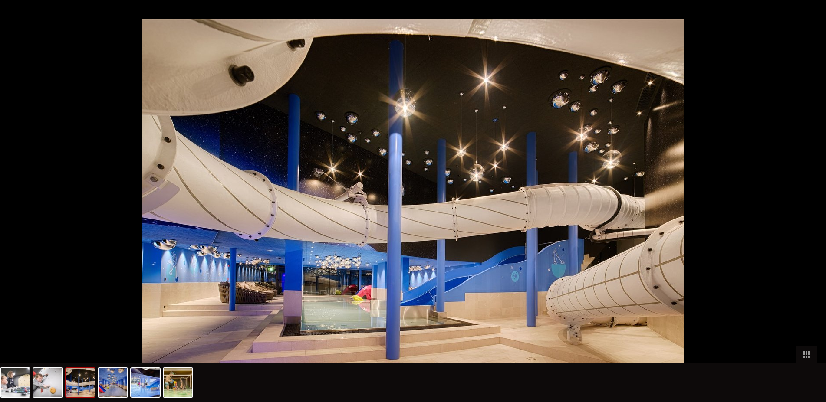
click at [808, 211] on div at bounding box center [808, 210] width 27 height 27
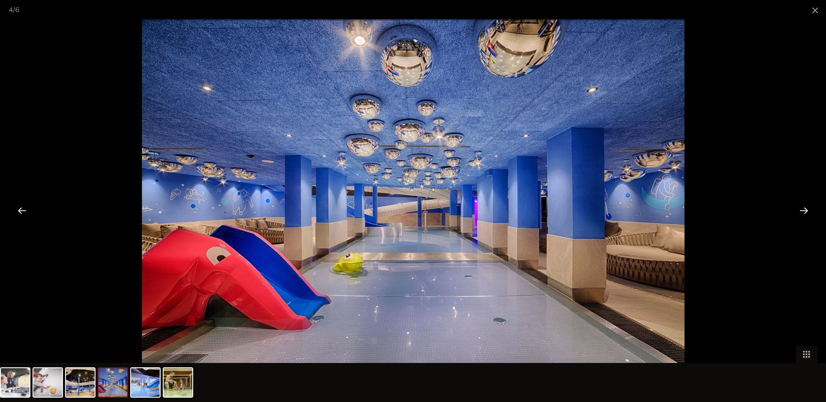
click at [809, 211] on div at bounding box center [803, 210] width 27 height 27
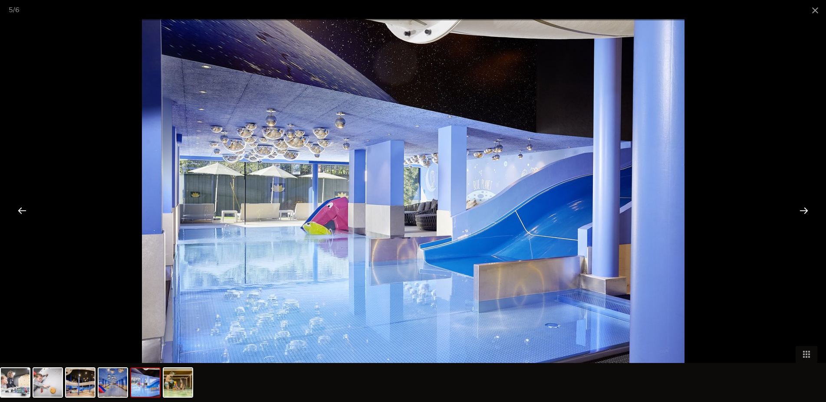
click at [809, 211] on div at bounding box center [803, 210] width 27 height 27
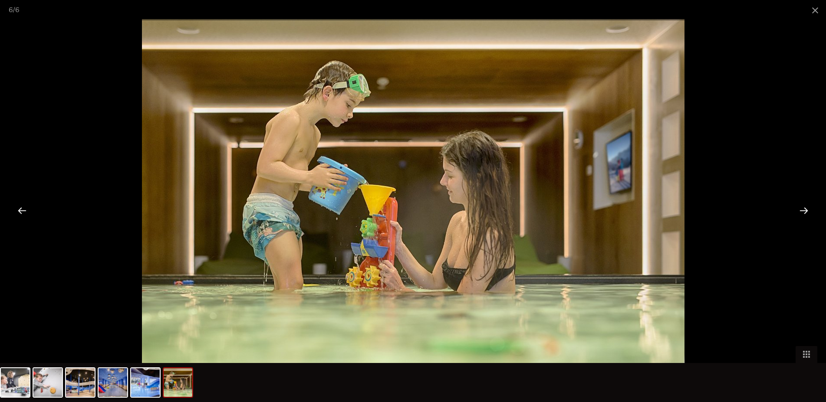
click at [809, 211] on div at bounding box center [803, 210] width 27 height 27
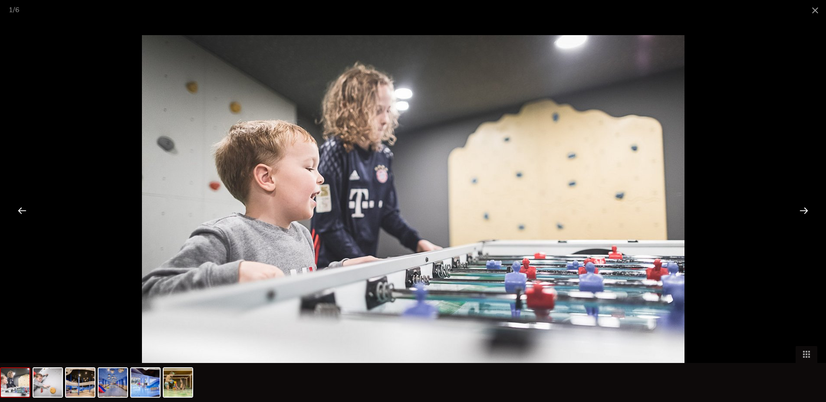
click at [809, 211] on div at bounding box center [803, 210] width 27 height 27
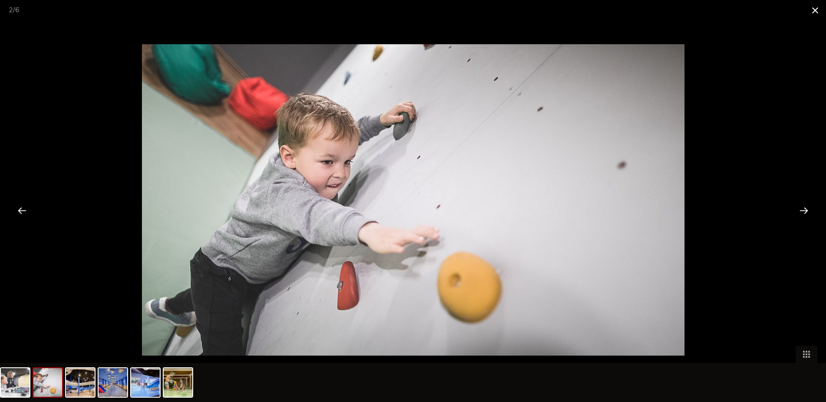
click at [814, 18] on span at bounding box center [815, 10] width 22 height 20
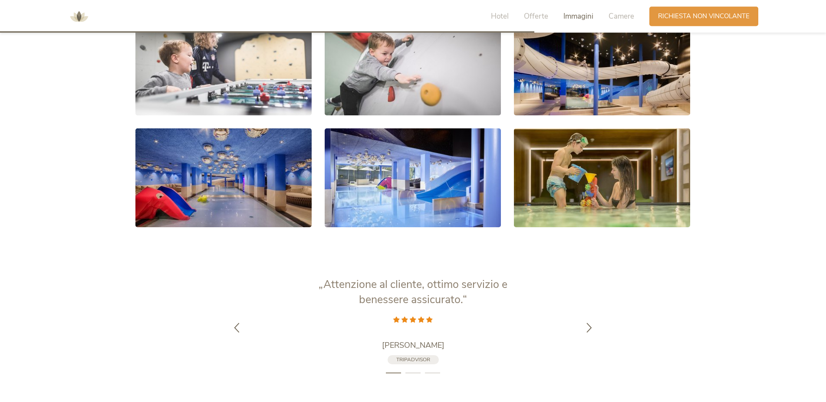
scroll to position [1756, 0]
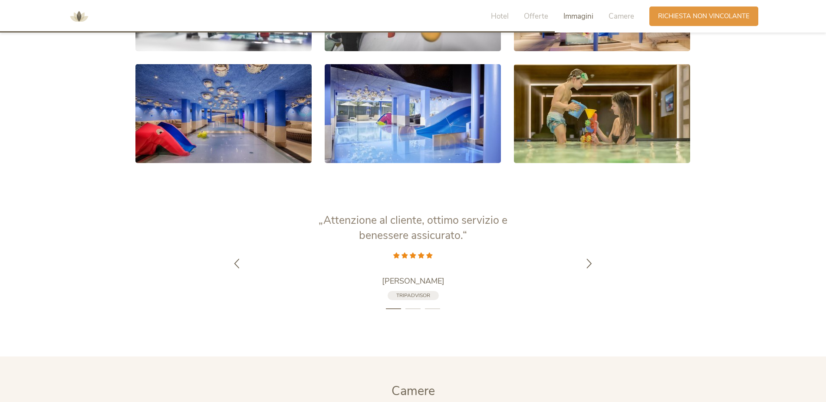
click at [413, 294] on span "Tripadvisor" at bounding box center [413, 295] width 34 height 7
click at [414, 295] on span "Tripadvisor" at bounding box center [413, 295] width 34 height 7
